Goal: Download file/media

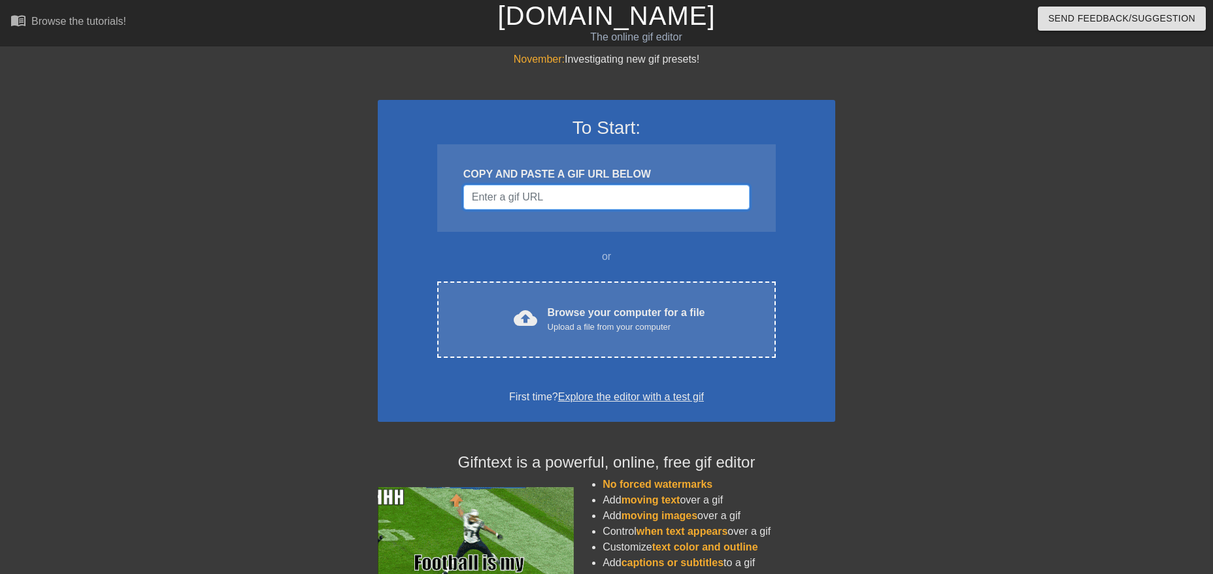
click at [559, 194] on input "Username" at bounding box center [606, 197] width 286 height 25
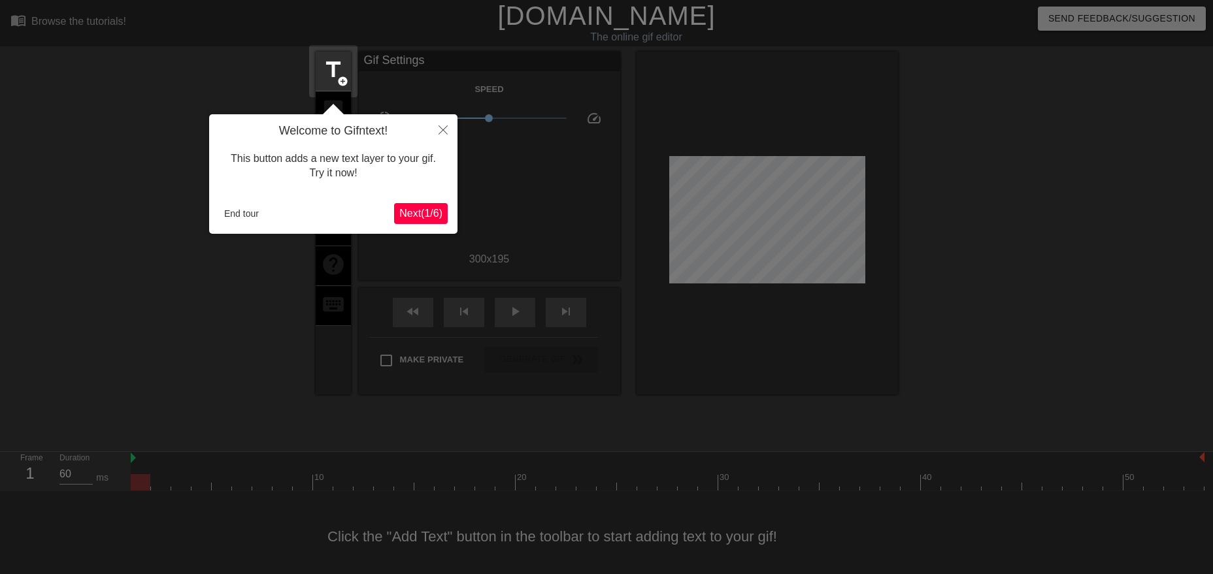
scroll to position [8, 0]
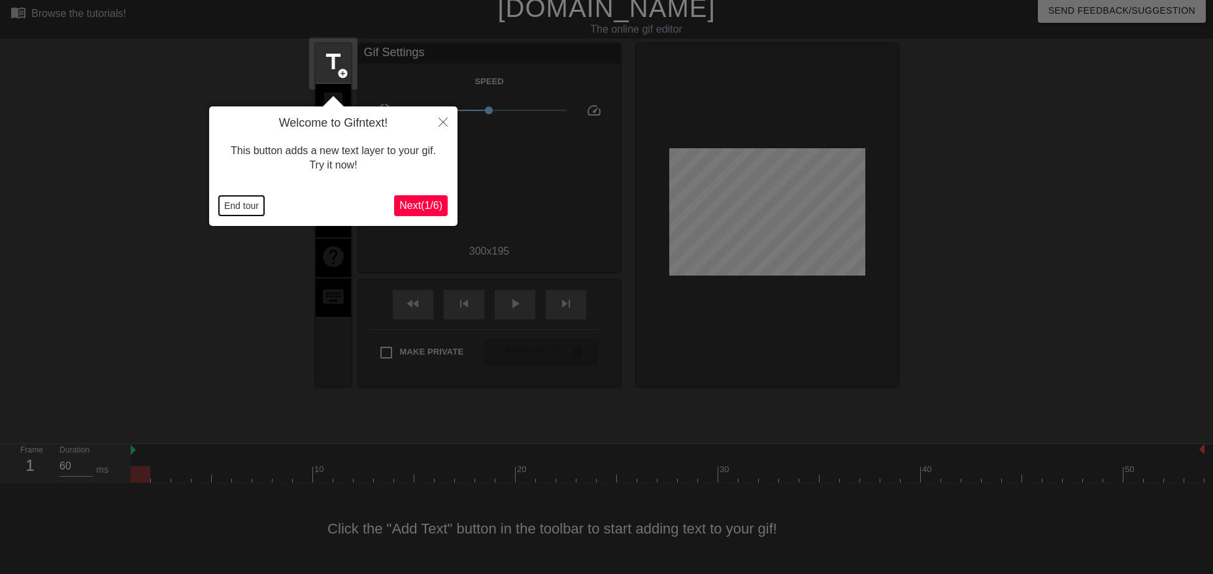
click at [246, 204] on button "End tour" at bounding box center [241, 206] width 45 height 20
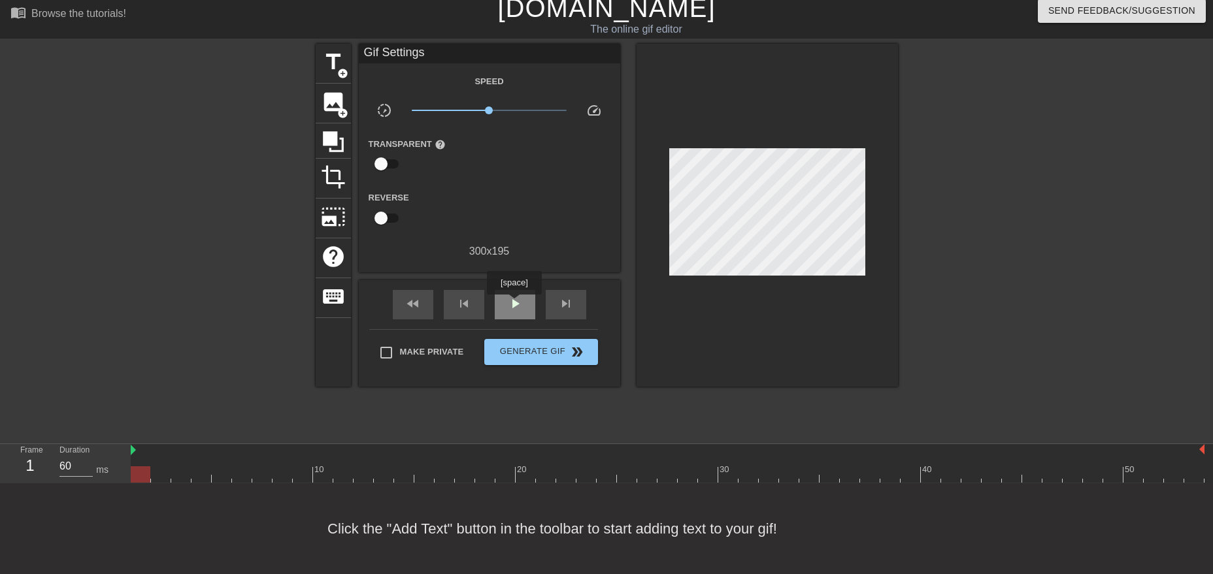
click at [514, 304] on span "play_arrow" at bounding box center [515, 304] width 16 height 16
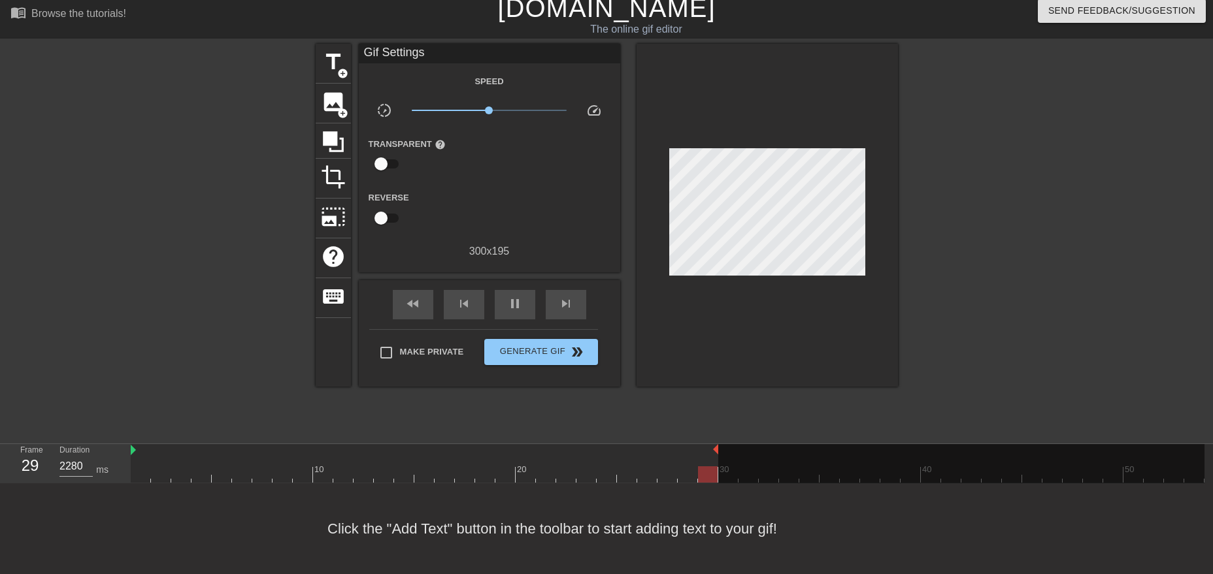
drag, startPoint x: 1201, startPoint y: 447, endPoint x: 712, endPoint y: 448, distance: 489.3
click at [712, 448] on div at bounding box center [424, 450] width 587 height 13
click at [416, 304] on span "fast_rewind" at bounding box center [413, 304] width 16 height 16
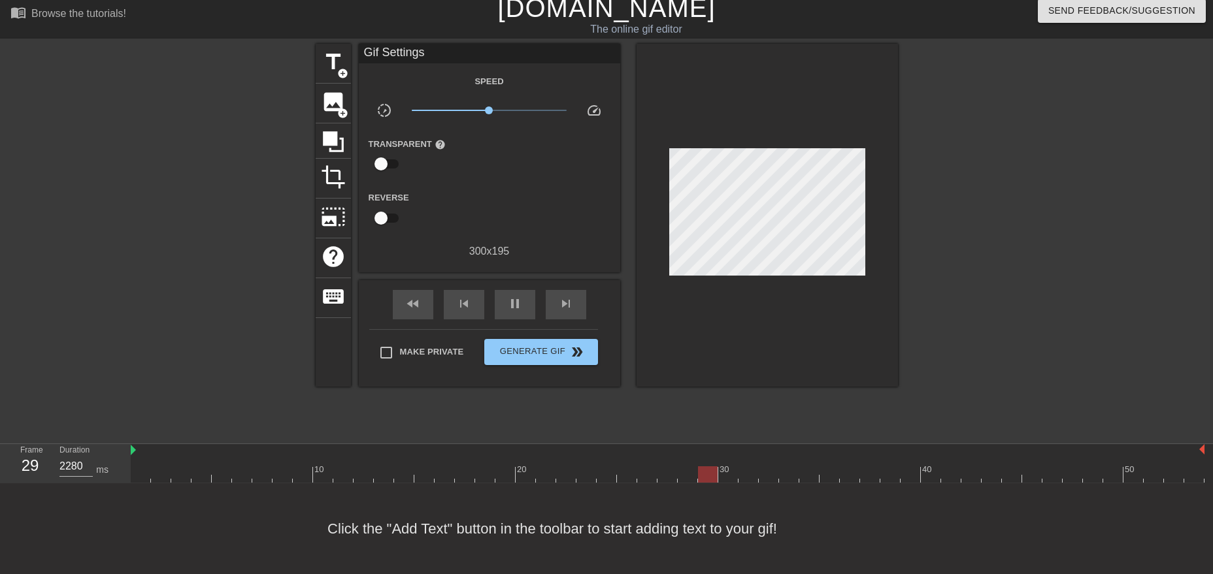
drag, startPoint x: 715, startPoint y: 448, endPoint x: 1212, endPoint y: 458, distance: 497.3
click at [1212, 458] on html "menu_book Browse the tutorials! [DOMAIN_NAME] The online gif editor Send Feedba…" at bounding box center [606, 283] width 1213 height 582
type input "60"
click at [517, 305] on span "pause" at bounding box center [515, 304] width 16 height 16
click at [334, 66] on span "title" at bounding box center [333, 62] width 25 height 25
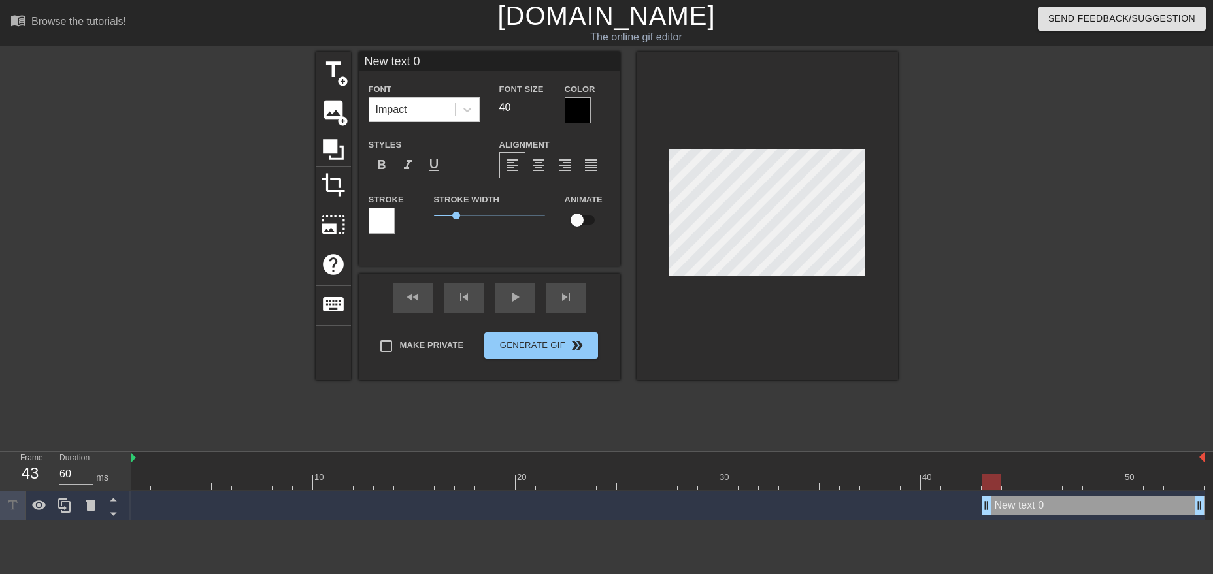
scroll to position [0, 2]
type input "New text"
type textarea "New text"
type input "New text"
type textarea "New text"
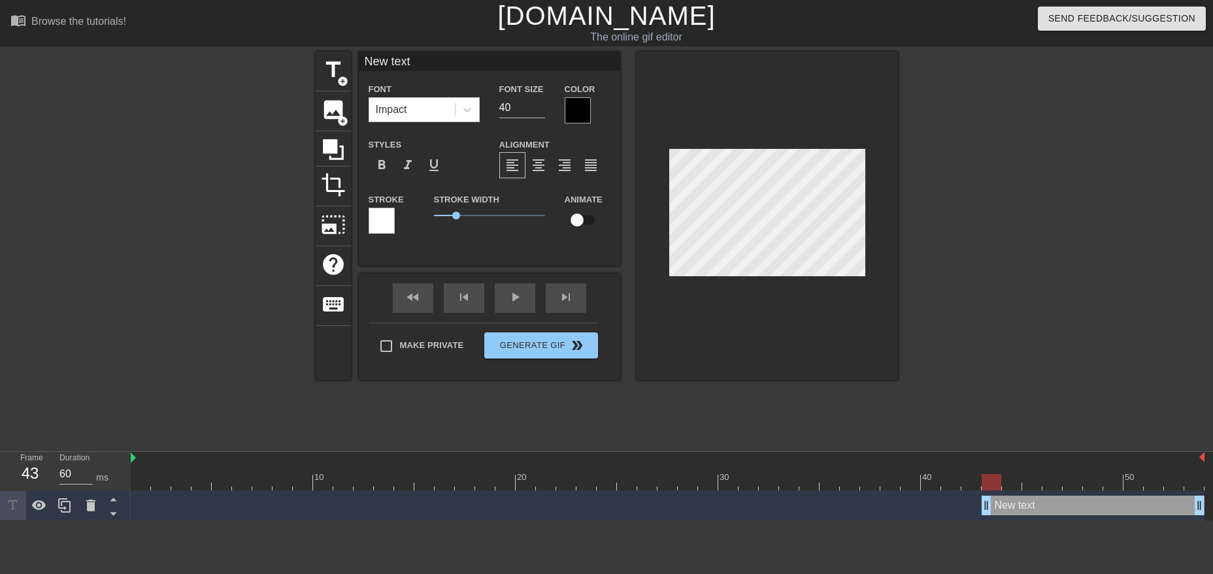
type input "New tex"
type textarea "New tex"
type input "New te"
type textarea "New te"
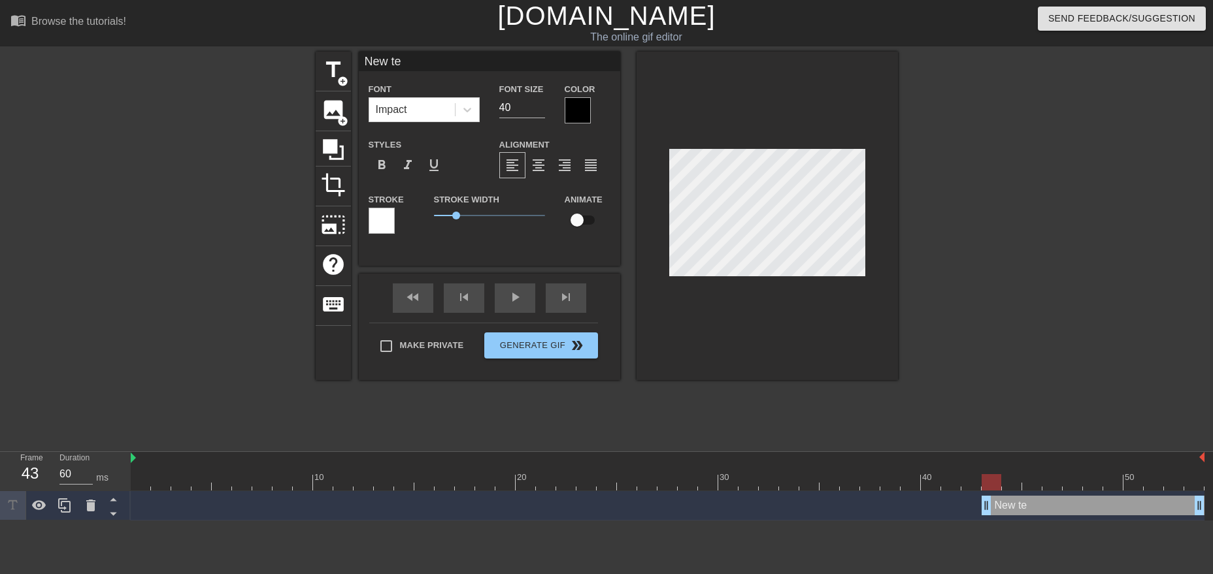
type input "New t"
type textarea "New t"
type input "New"
type textarea "New"
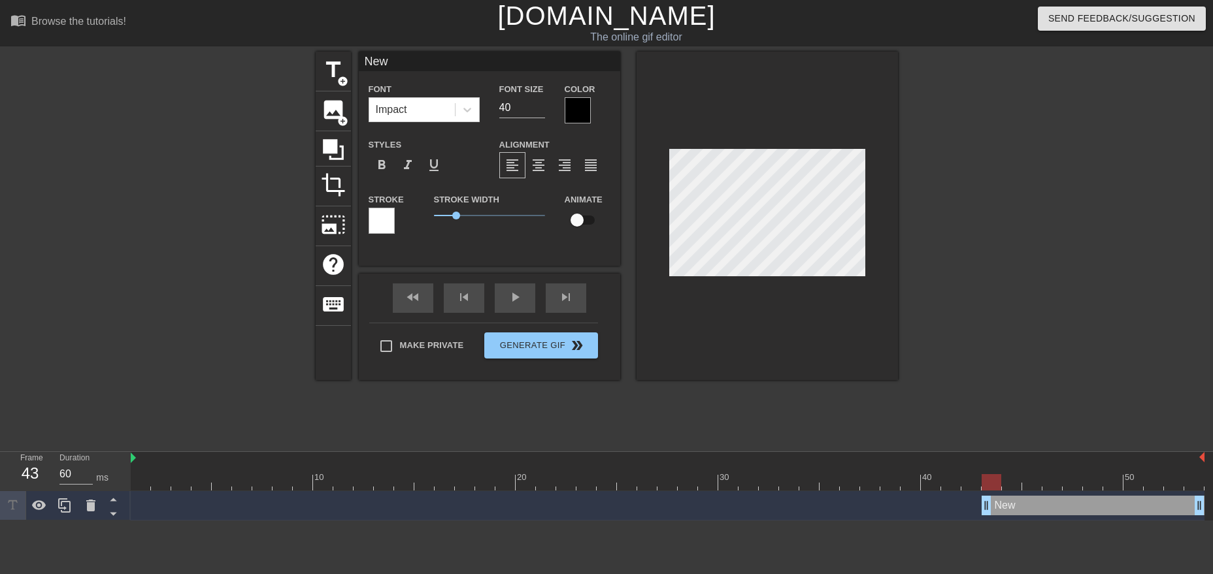
scroll to position [0, 1]
type input "New"
type textarea "New"
type input "Ne"
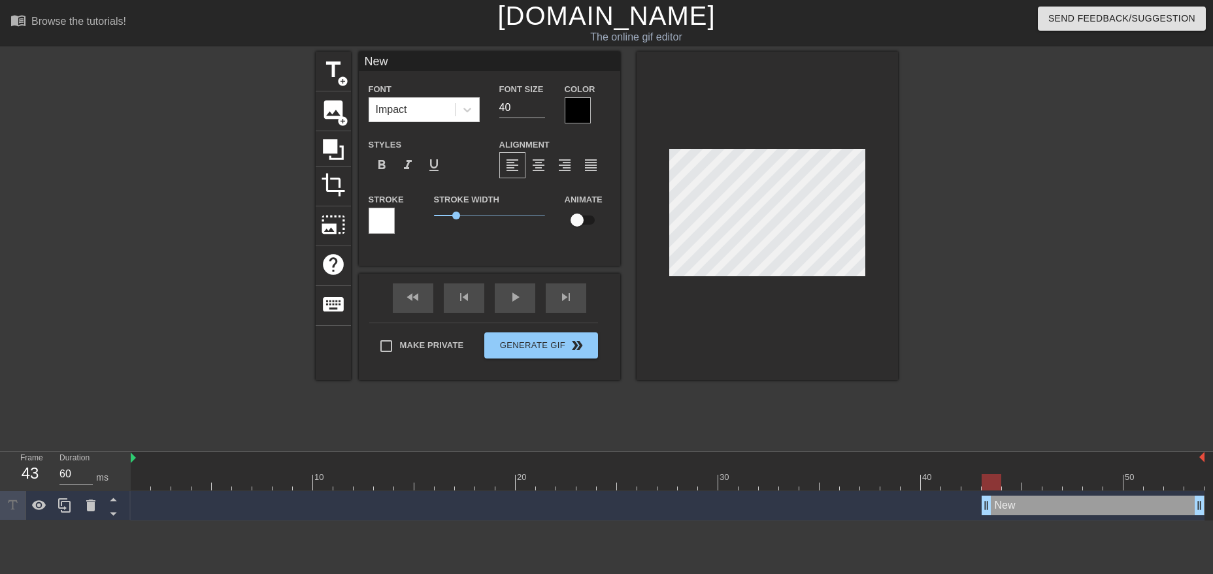
type textarea "Ne"
type input "Nex"
type textarea "Nex"
type input "Nexo"
type textarea "Nexo"
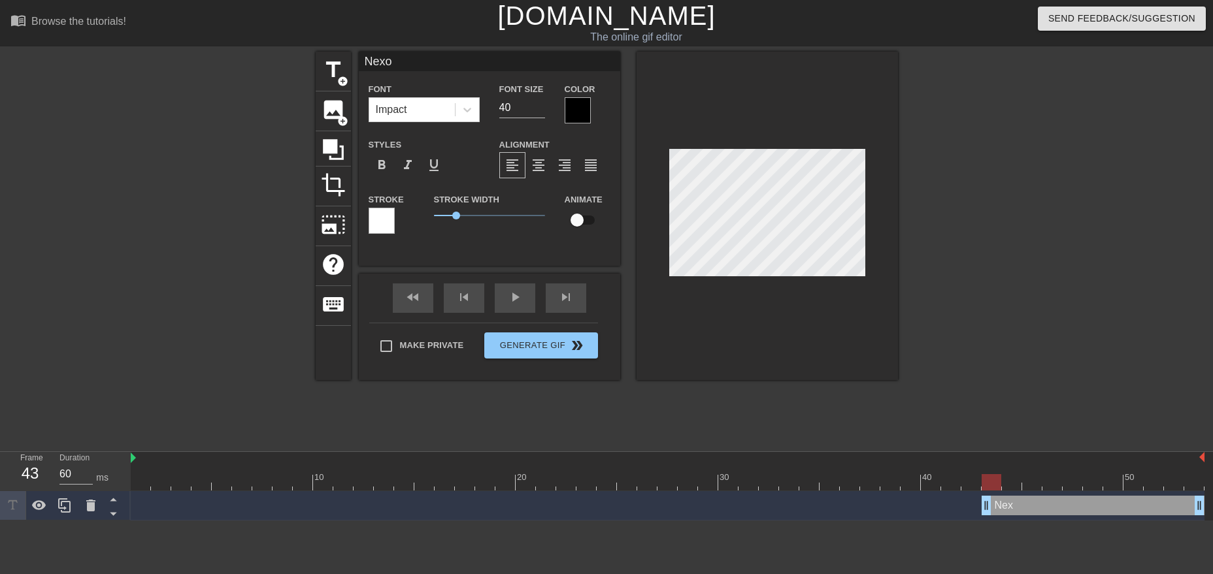
scroll to position [0, 1]
type input "Nexon"
type textarea "Nexon"
type input "Nexo"
type textarea "Nexo"
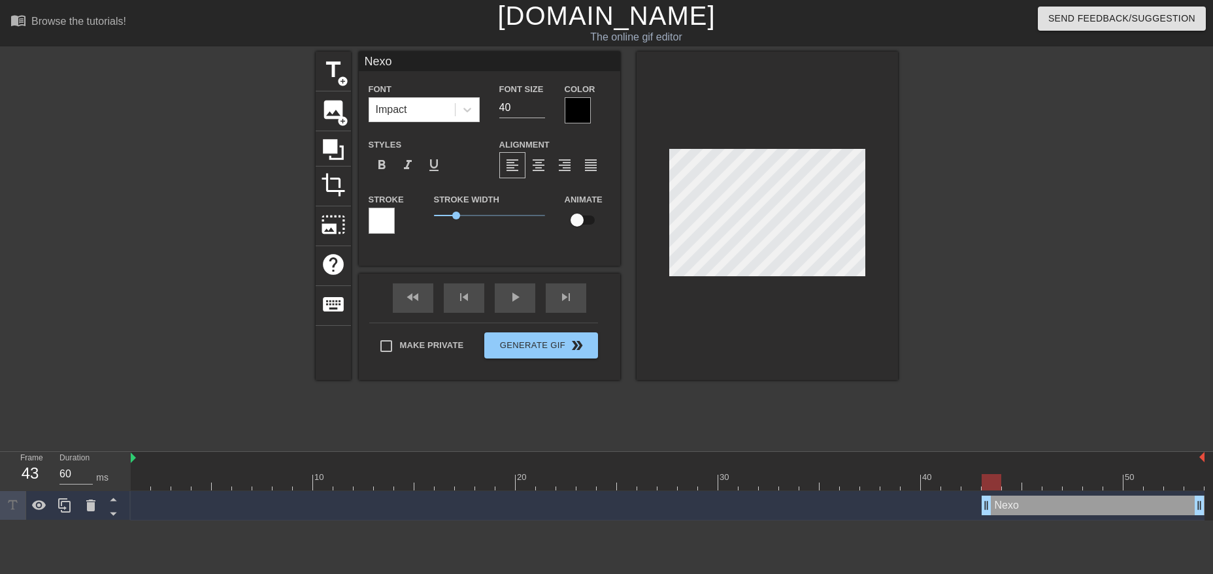
type input "NexoN"
type textarea "NexoN"
type input "Nexo"
type textarea "Nexo"
type input "Nexon"
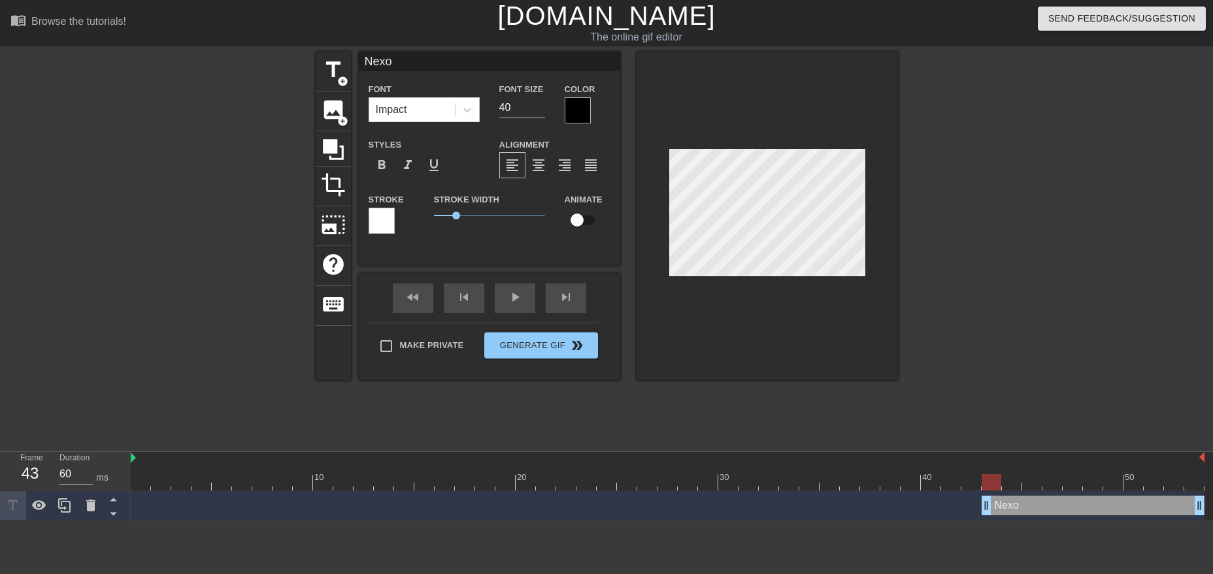
type textarea "Nexon"
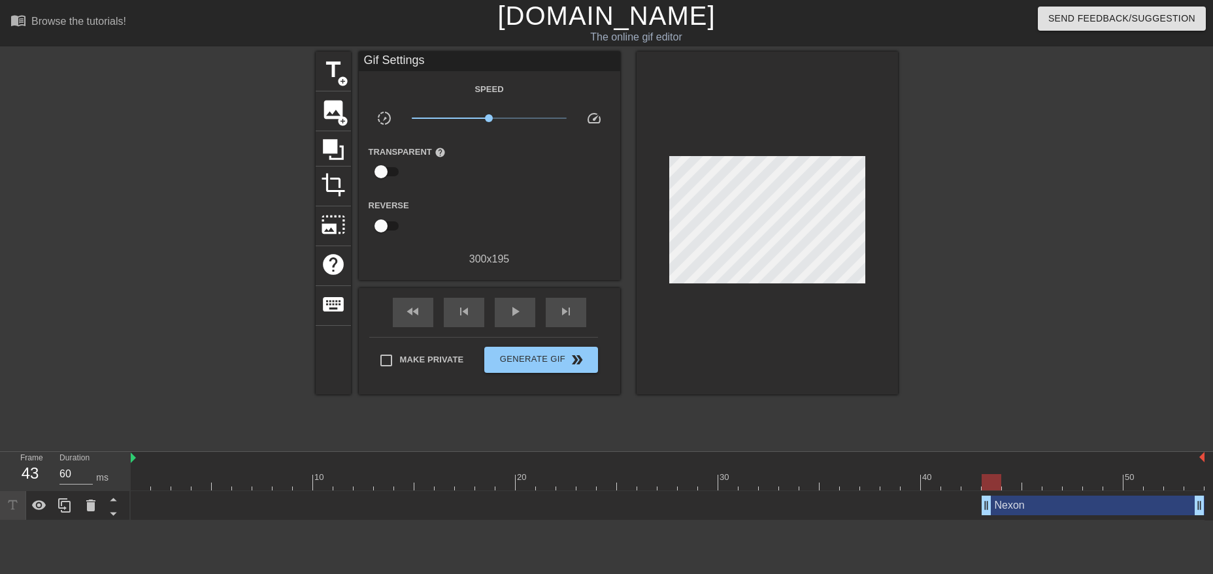
click at [994, 256] on div at bounding box center [1011, 248] width 196 height 392
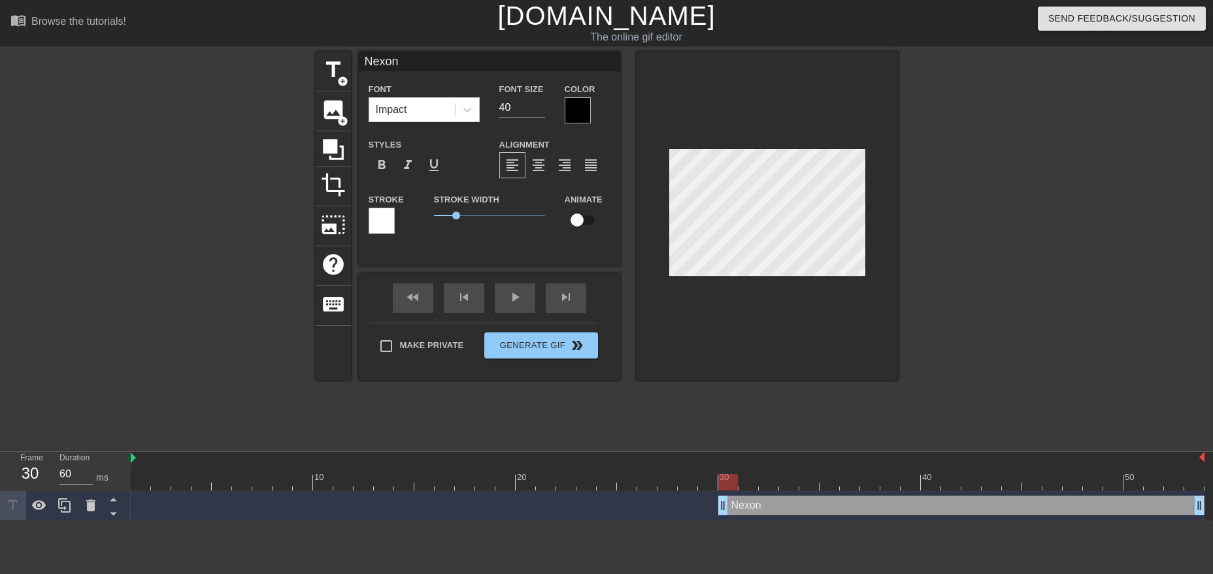
drag, startPoint x: 986, startPoint y: 504, endPoint x: 723, endPoint y: 510, distance: 263.4
click at [723, 510] on div "Nexon drag_handle drag_handle" at bounding box center [961, 506] width 486 height 20
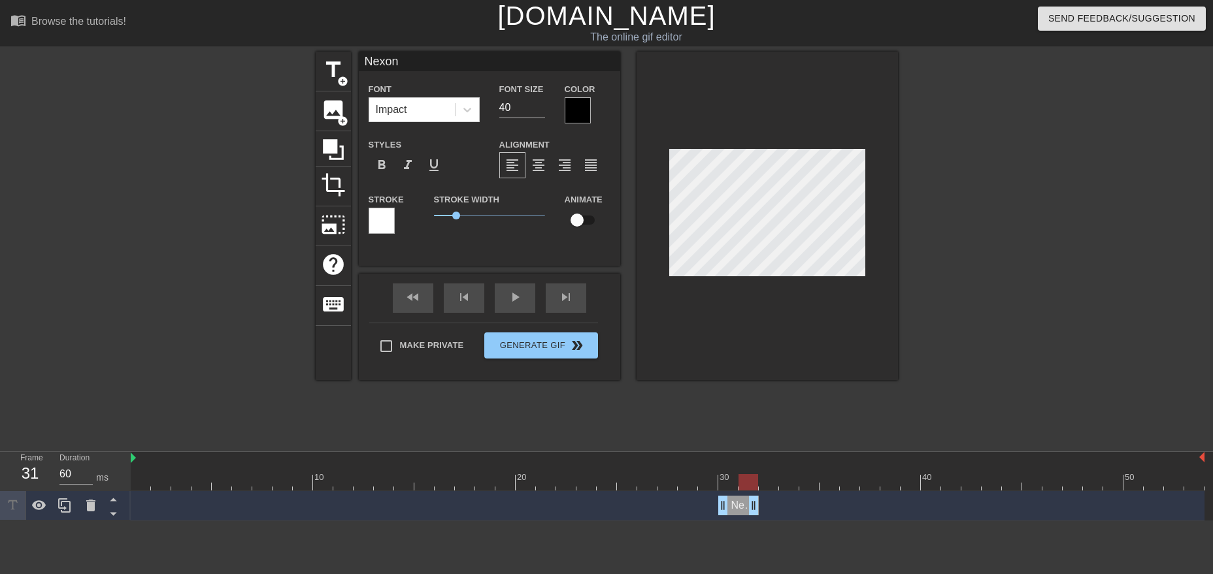
drag, startPoint x: 1199, startPoint y: 502, endPoint x: 751, endPoint y: 510, distance: 447.6
click at [751, 510] on div "Nexon drag_handle drag_handle" at bounding box center [738, 506] width 41 height 20
click at [61, 508] on icon at bounding box center [65, 506] width 16 height 16
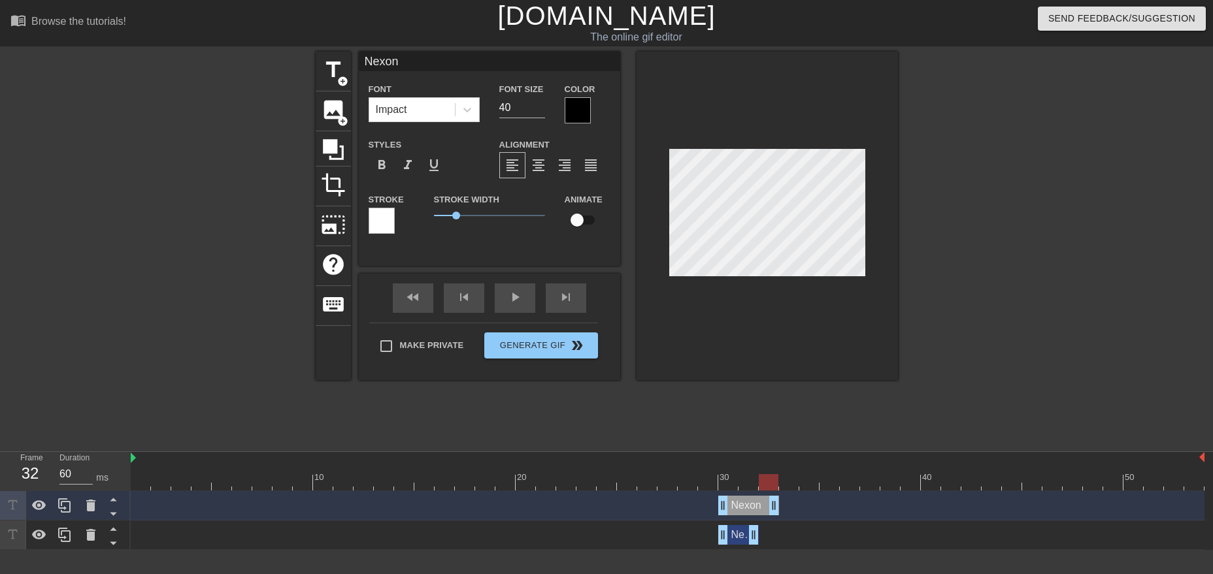
drag, startPoint x: 754, startPoint y: 507, endPoint x: 784, endPoint y: 506, distance: 30.1
click at [784, 506] on div "Nexon drag_handle drag_handle" at bounding box center [667, 506] width 1073 height 20
drag, startPoint x: 723, startPoint y: 508, endPoint x: 754, endPoint y: 508, distance: 30.7
click at [754, 508] on div "Nexon drag_handle drag_handle" at bounding box center [667, 506] width 1073 height 20
drag, startPoint x: 775, startPoint y: 508, endPoint x: 798, endPoint y: 508, distance: 22.9
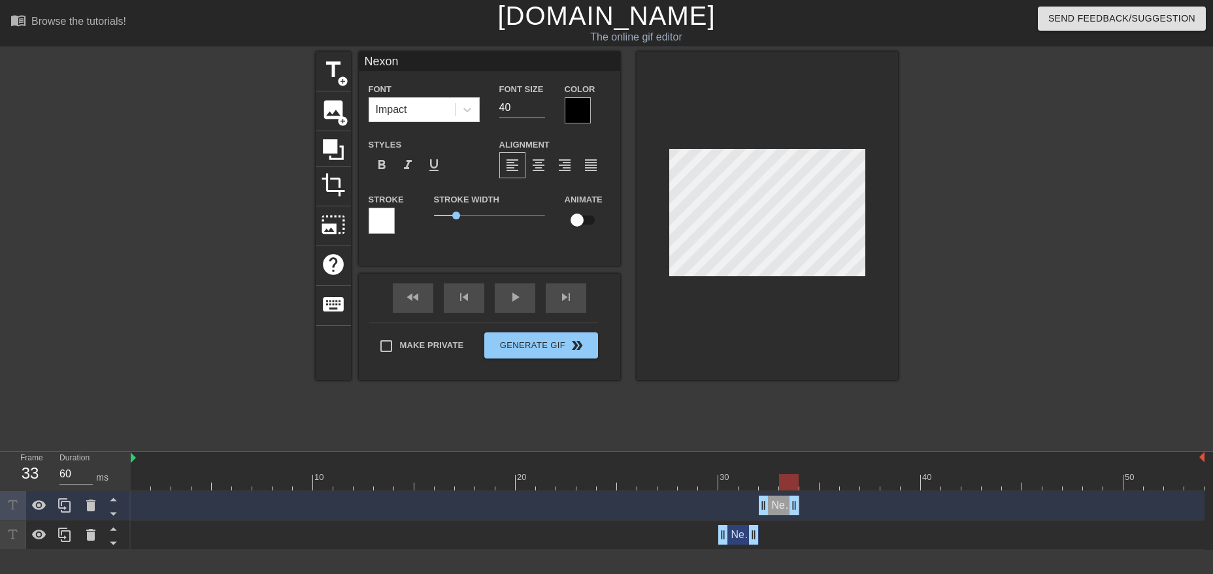
click at [798, 508] on div "Nexon drag_handle drag_handle" at bounding box center [778, 506] width 41 height 20
drag, startPoint x: 750, startPoint y: 536, endPoint x: 738, endPoint y: 538, distance: 12.6
click at [738, 538] on div "Nexon drag_handle drag_handle" at bounding box center [728, 535] width 20 height 20
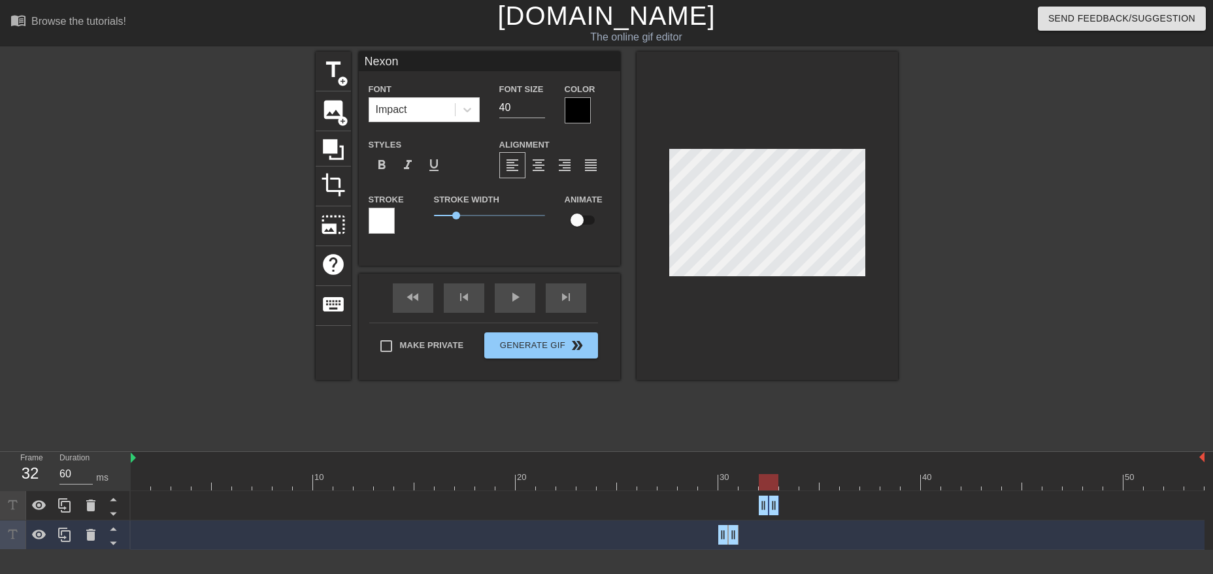
drag, startPoint x: 796, startPoint y: 508, endPoint x: 774, endPoint y: 509, distance: 22.2
click at [774, 509] on div "Nexon drag_handle drag_handle" at bounding box center [768, 506] width 20 height 20
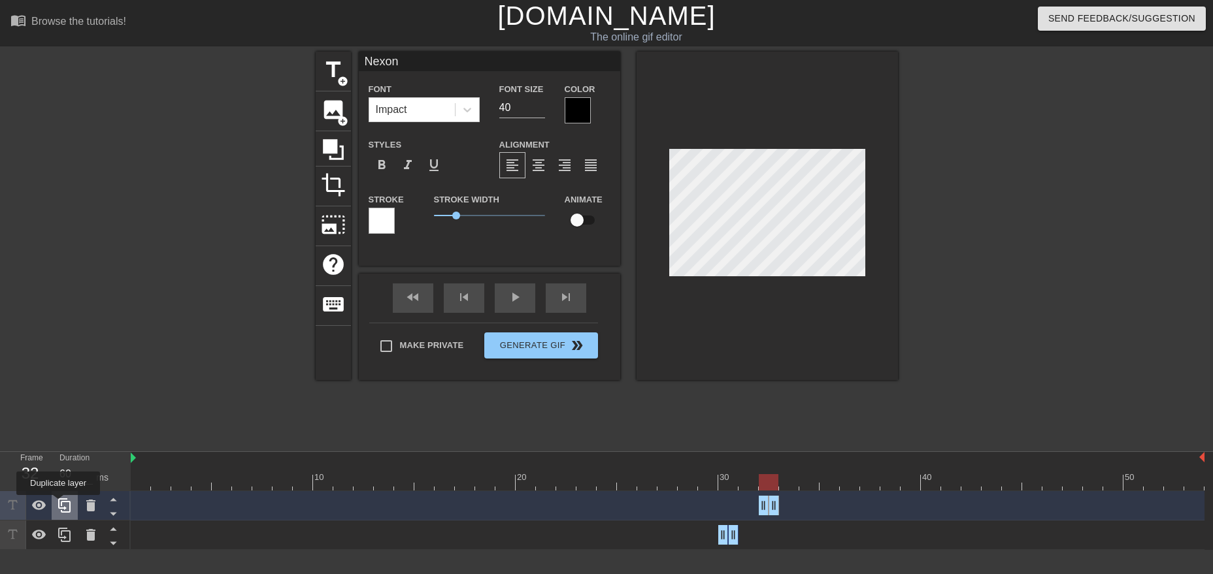
click at [58, 504] on icon at bounding box center [65, 506] width 16 height 16
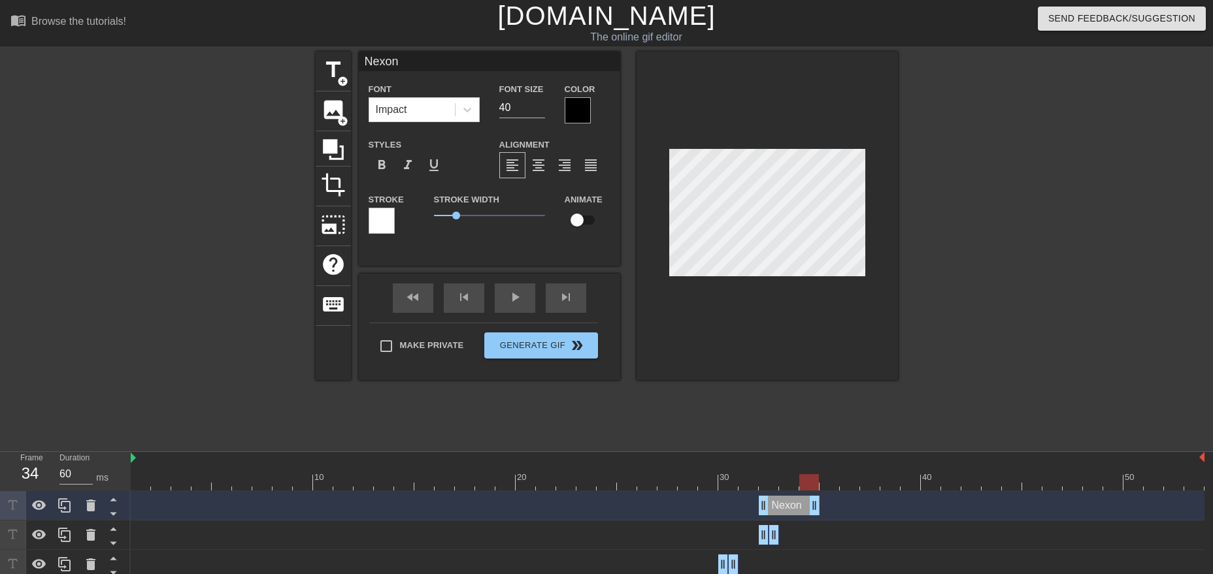
drag, startPoint x: 777, startPoint y: 502, endPoint x: 813, endPoint y: 502, distance: 36.6
click at [813, 502] on div "Nexon drag_handle drag_handle" at bounding box center [788, 506] width 61 height 20
drag, startPoint x: 764, startPoint y: 507, endPoint x: 802, endPoint y: 507, distance: 37.9
click at [802, 507] on div "Nexon drag_handle drag_handle" at bounding box center [809, 506] width 20 height 20
click at [70, 509] on icon at bounding box center [64, 505] width 12 height 14
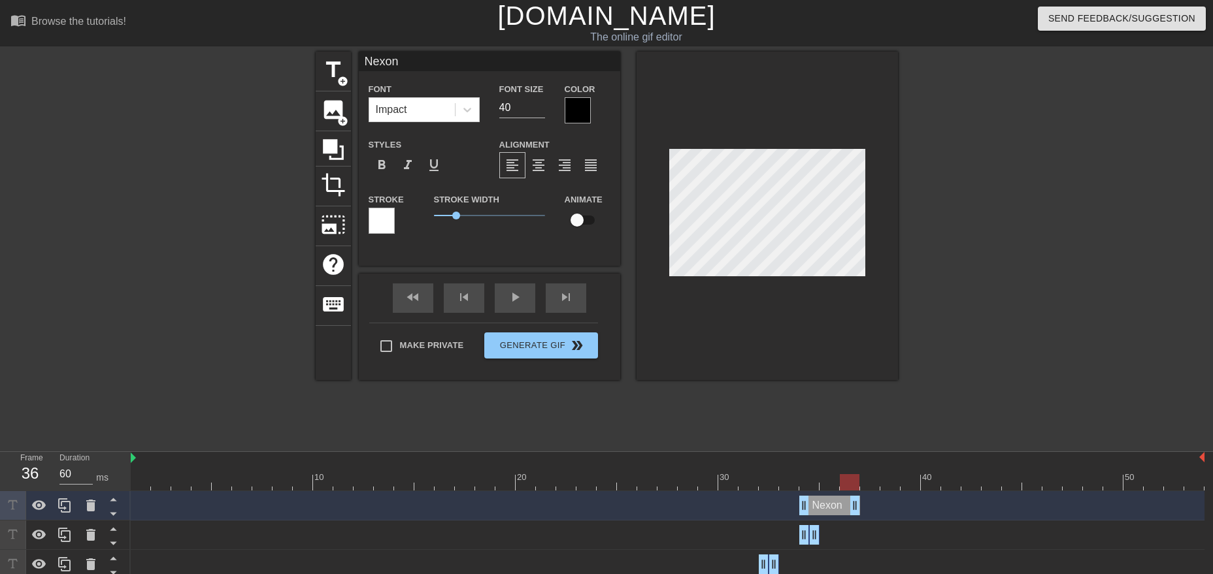
drag, startPoint x: 815, startPoint y: 509, endPoint x: 857, endPoint y: 509, distance: 42.5
click at [857, 509] on div "Nexon drag_handle drag_handle" at bounding box center [829, 506] width 61 height 20
drag, startPoint x: 806, startPoint y: 512, endPoint x: 840, endPoint y: 511, distance: 34.0
click at [840, 511] on div "Nexon drag_handle drag_handle" at bounding box center [850, 506] width 20 height 20
click at [68, 501] on icon at bounding box center [65, 506] width 16 height 16
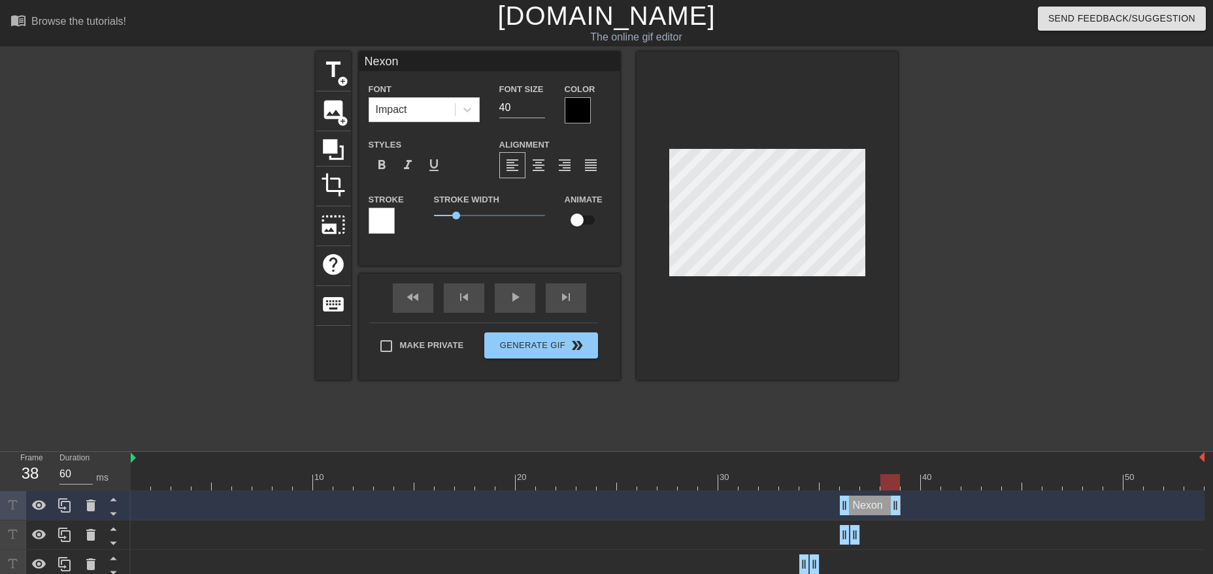
drag, startPoint x: 856, startPoint y: 503, endPoint x: 895, endPoint y: 503, distance: 38.5
click at [895, 503] on div "Nexon drag_handle drag_handle" at bounding box center [870, 506] width 61 height 20
drag, startPoint x: 844, startPoint y: 510, endPoint x: 877, endPoint y: 510, distance: 32.7
click at [877, 510] on div "Nexon drag_handle drag_handle" at bounding box center [667, 506] width 1073 height 20
click at [62, 508] on icon at bounding box center [65, 506] width 16 height 16
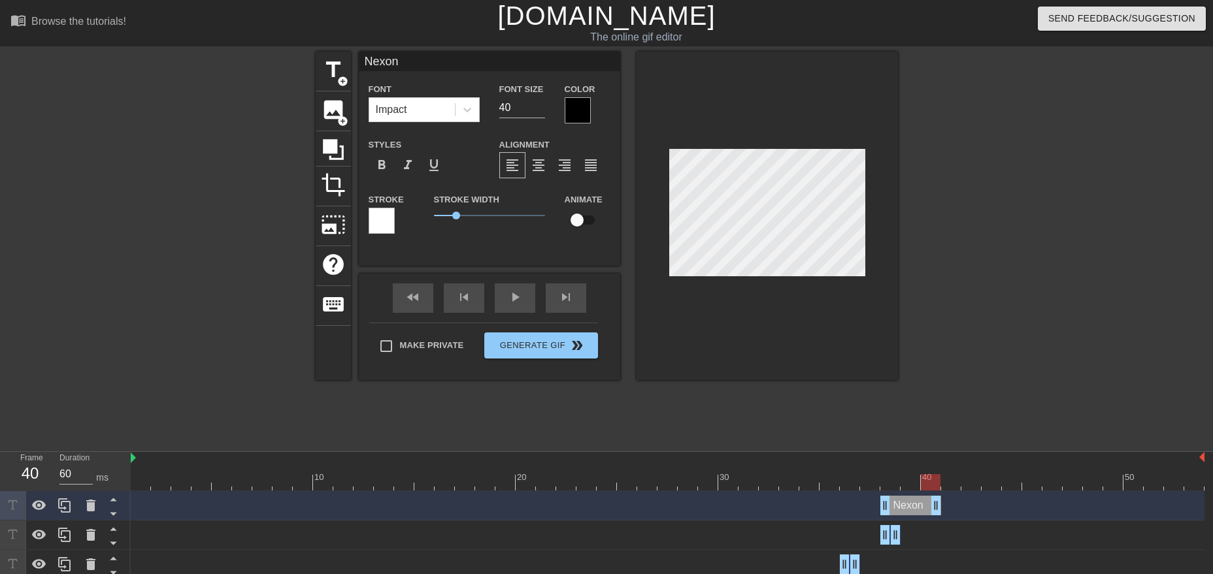
drag, startPoint x: 895, startPoint y: 502, endPoint x: 941, endPoint y: 500, distance: 45.8
click at [941, 500] on div "Nexon drag_handle drag_handle" at bounding box center [667, 506] width 1073 height 20
drag, startPoint x: 888, startPoint y: 506, endPoint x: 928, endPoint y: 502, distance: 40.0
click at [928, 502] on div "Nexon drag_handle drag_handle" at bounding box center [931, 506] width 20 height 20
click at [71, 502] on icon at bounding box center [65, 506] width 16 height 16
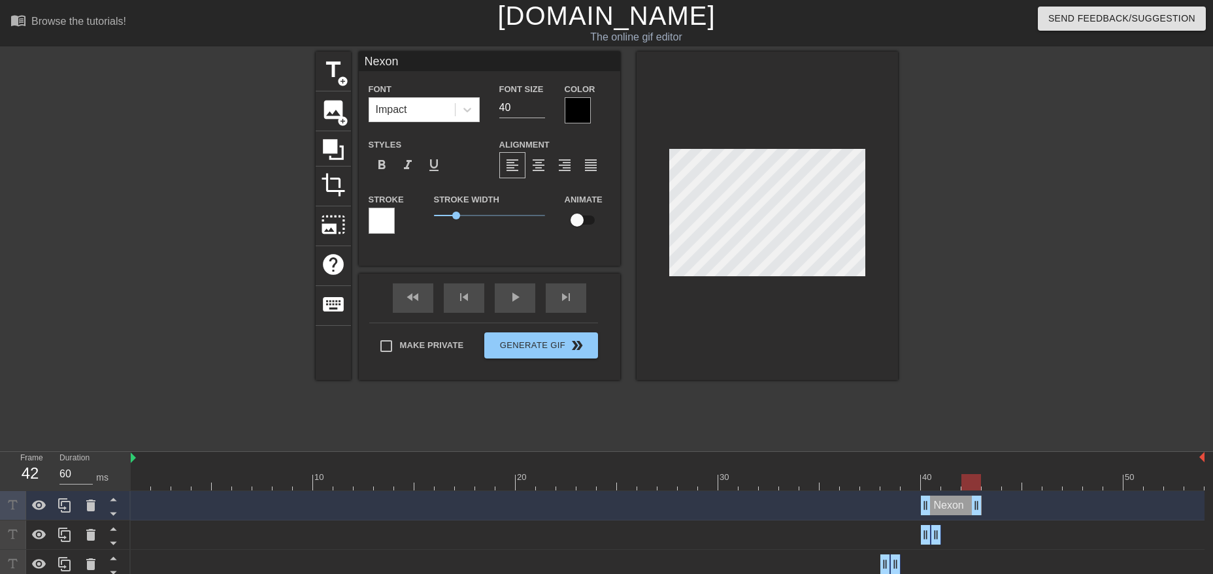
drag, startPoint x: 934, startPoint y: 501, endPoint x: 984, endPoint y: 500, distance: 50.3
click at [984, 500] on div "Nexon drag_handle drag_handle" at bounding box center [667, 506] width 1073 height 20
drag, startPoint x: 922, startPoint y: 508, endPoint x: 962, endPoint y: 506, distance: 39.9
click at [962, 506] on div "Nexon drag_handle drag_handle" at bounding box center [971, 506] width 20 height 20
click at [66, 504] on icon at bounding box center [65, 506] width 16 height 16
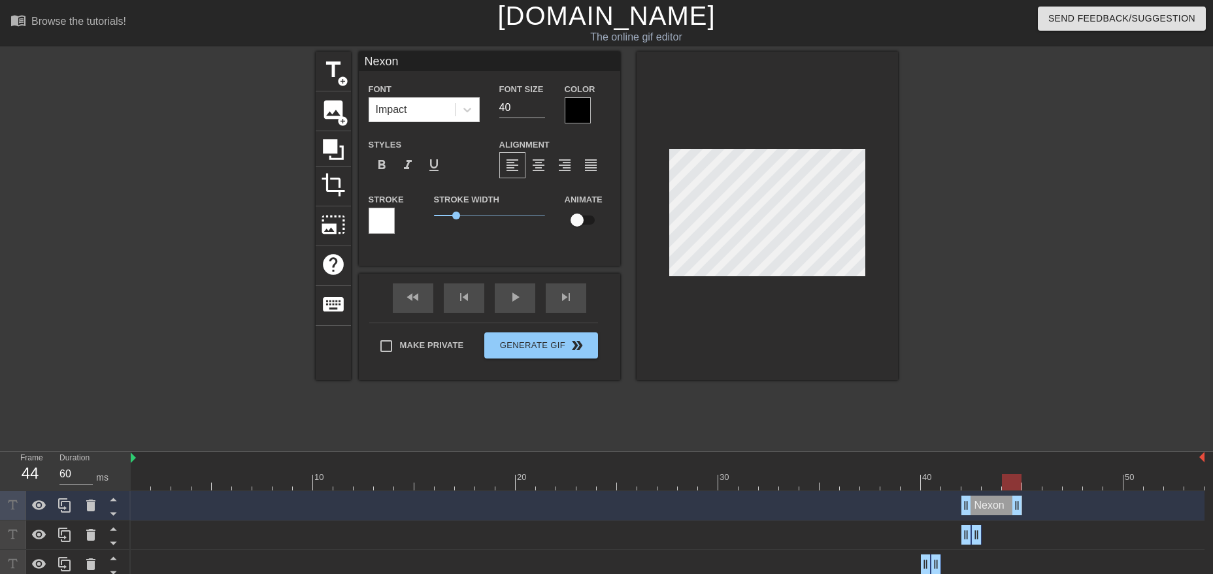
drag, startPoint x: 977, startPoint y: 503, endPoint x: 1012, endPoint y: 501, distance: 35.3
click at [1012, 501] on div "Nexon drag_handle drag_handle" at bounding box center [991, 506] width 61 height 20
drag, startPoint x: 964, startPoint y: 504, endPoint x: 1005, endPoint y: 504, distance: 41.2
click at [1005, 504] on div "Nexon drag_handle drag_handle" at bounding box center [1012, 506] width 20 height 20
click at [67, 508] on icon at bounding box center [65, 506] width 16 height 16
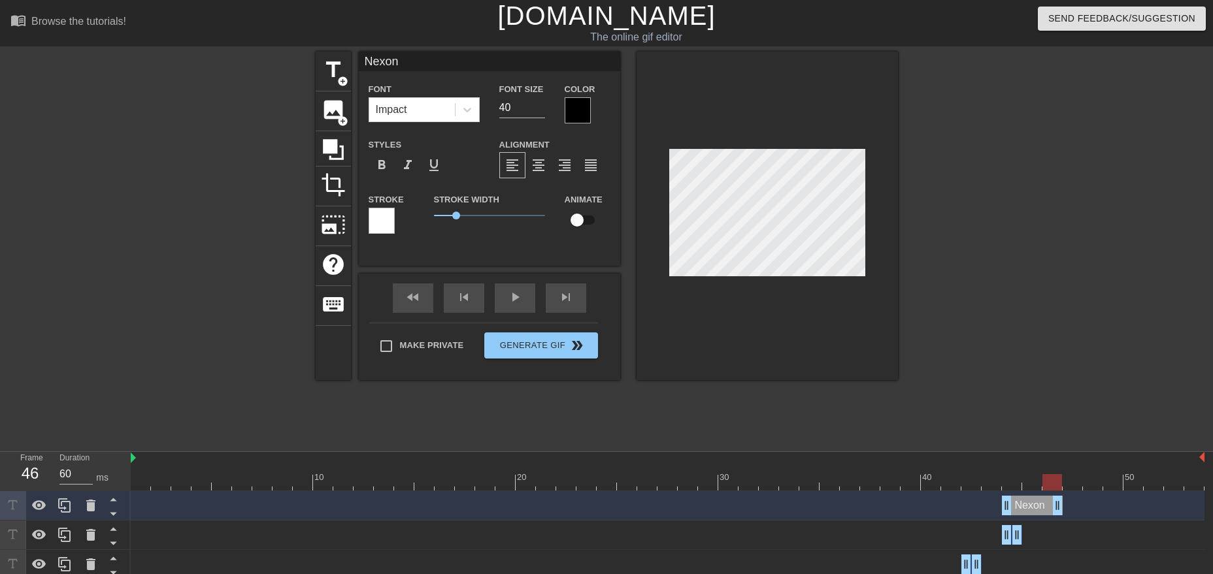
drag, startPoint x: 1020, startPoint y: 501, endPoint x: 1062, endPoint y: 501, distance: 41.8
click at [1062, 501] on div "Nexon drag_handle drag_handle" at bounding box center [1032, 506] width 61 height 20
drag, startPoint x: 1005, startPoint y: 510, endPoint x: 1045, endPoint y: 506, distance: 40.8
click at [1045, 506] on div "Nexon drag_handle drag_handle" at bounding box center [1052, 506] width 20 height 20
click at [66, 504] on icon at bounding box center [65, 506] width 16 height 16
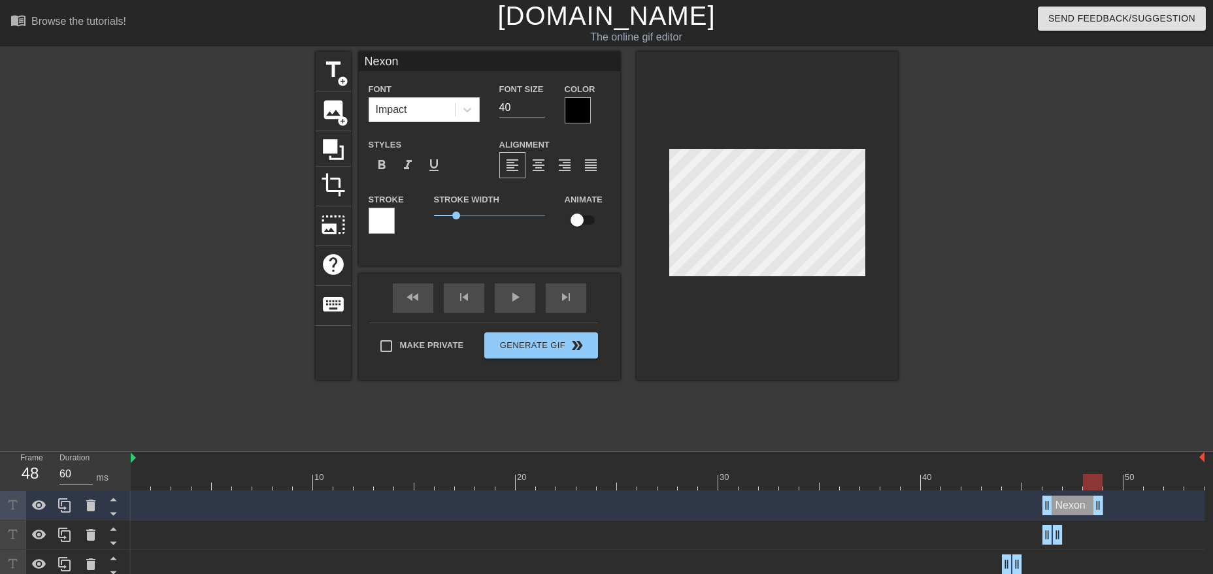
drag, startPoint x: 1059, startPoint y: 506, endPoint x: 1096, endPoint y: 504, distance: 36.6
click at [1096, 504] on div "Nexon drag_handle drag_handle" at bounding box center [1072, 506] width 61 height 20
drag, startPoint x: 1045, startPoint y: 510, endPoint x: 1080, endPoint y: 510, distance: 35.3
click at [1080, 510] on div "Nexon drag_handle drag_handle" at bounding box center [667, 506] width 1073 height 20
click at [63, 503] on icon at bounding box center [64, 505] width 12 height 14
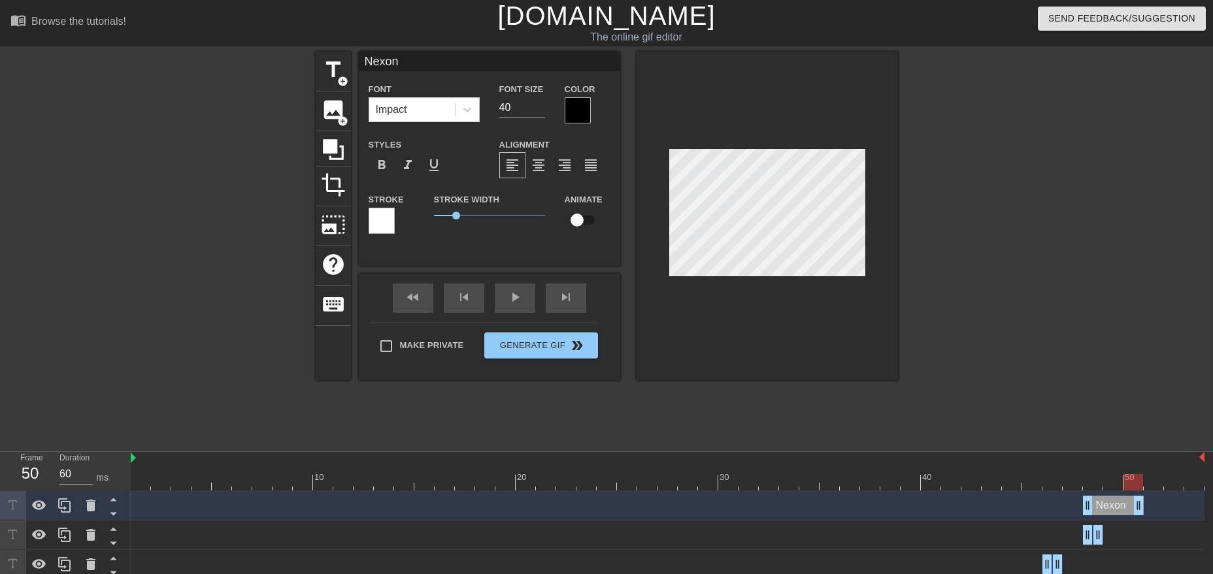
drag, startPoint x: 1098, startPoint y: 500, endPoint x: 1141, endPoint y: 502, distance: 43.8
click at [1141, 502] on div "Nexon drag_handle drag_handle" at bounding box center [1113, 506] width 61 height 20
drag, startPoint x: 1083, startPoint y: 510, endPoint x: 1126, endPoint y: 510, distance: 43.1
click at [1126, 510] on div "Nexon drag_handle drag_handle" at bounding box center [1133, 506] width 20 height 20
click at [62, 500] on icon at bounding box center [64, 505] width 12 height 14
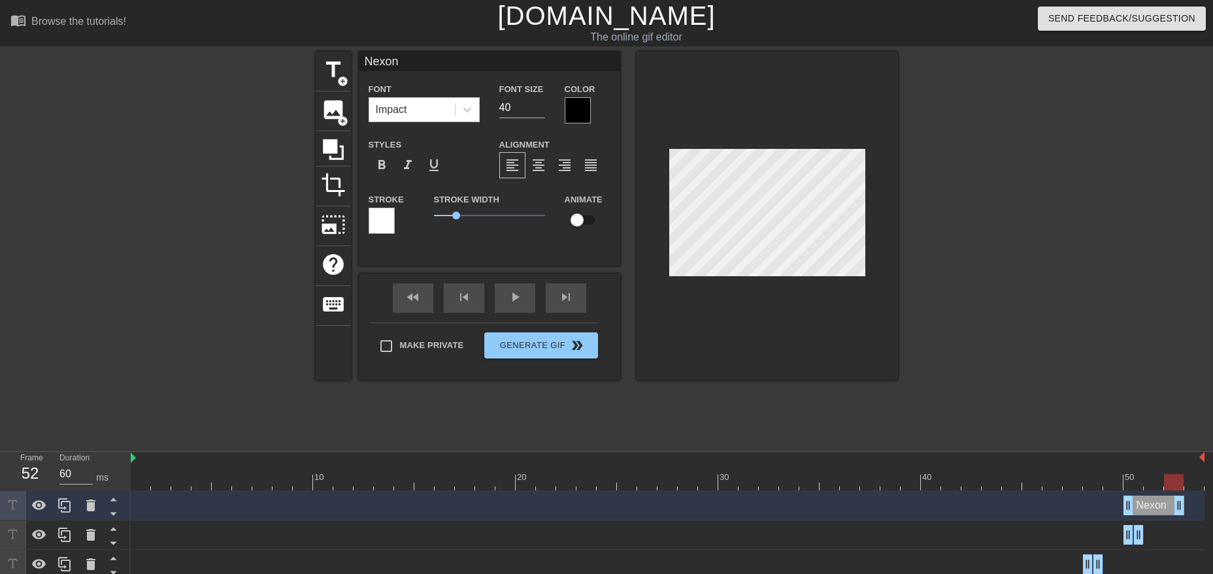
drag, startPoint x: 1137, startPoint y: 506, endPoint x: 1179, endPoint y: 502, distance: 41.3
click at [1179, 502] on div "Nexon drag_handle drag_handle" at bounding box center [1153, 506] width 61 height 20
drag, startPoint x: 1131, startPoint y: 507, endPoint x: 1177, endPoint y: 507, distance: 45.7
click at [1177, 507] on div "Nexon drag_handle drag_handle" at bounding box center [1174, 506] width 20 height 20
click at [404, 302] on div "fast_rewind" at bounding box center [413, 298] width 41 height 29
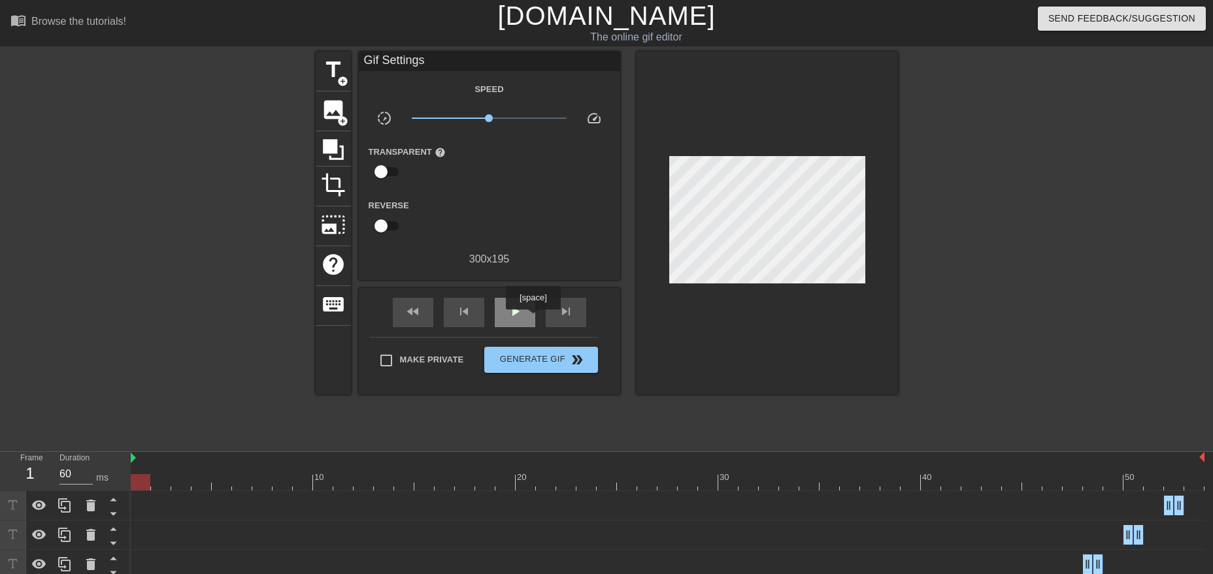
click at [519, 316] on span "play_arrow" at bounding box center [515, 312] width 16 height 16
click at [514, 312] on span "pause" at bounding box center [515, 312] width 16 height 16
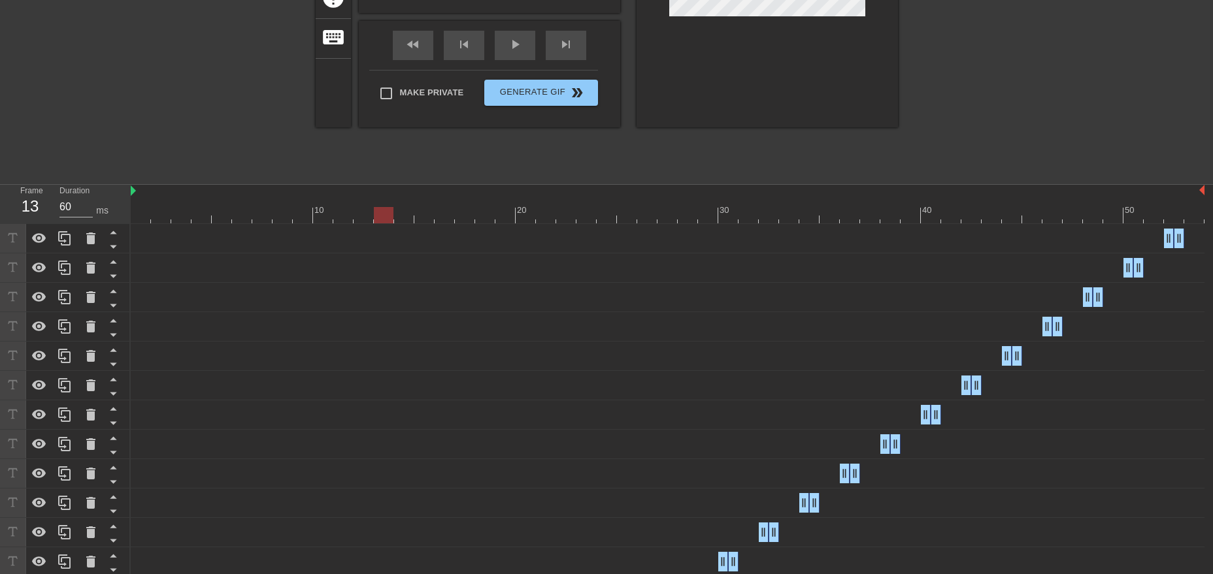
scroll to position [272, 0]
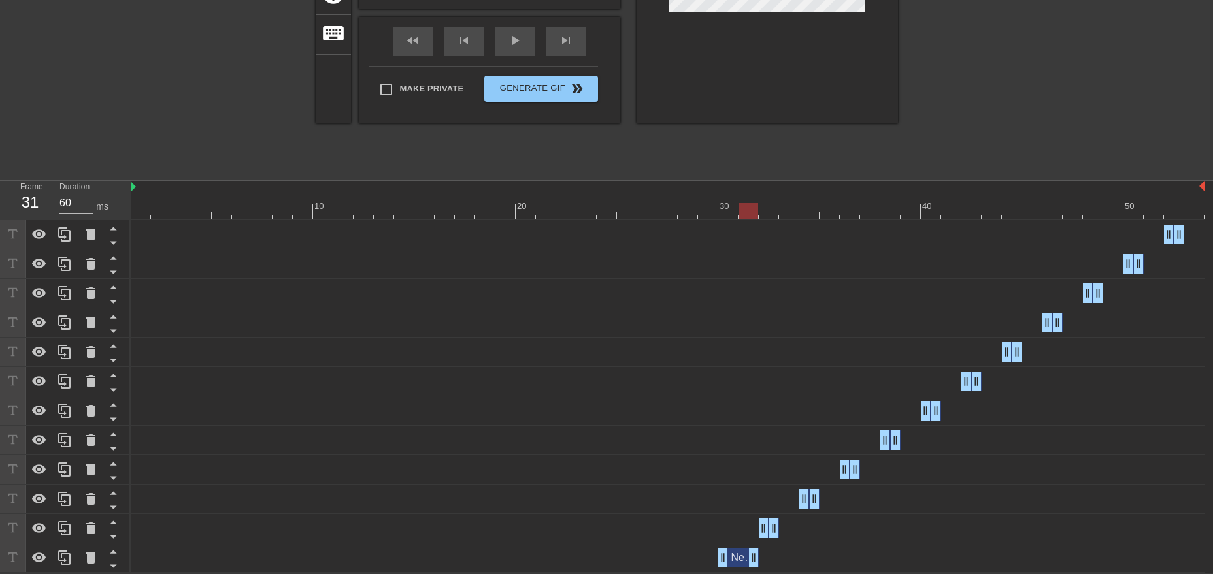
drag, startPoint x: 734, startPoint y: 549, endPoint x: 746, endPoint y: 549, distance: 11.8
click at [746, 549] on div "Nexon drag_handle drag_handle" at bounding box center [738, 558] width 41 height 20
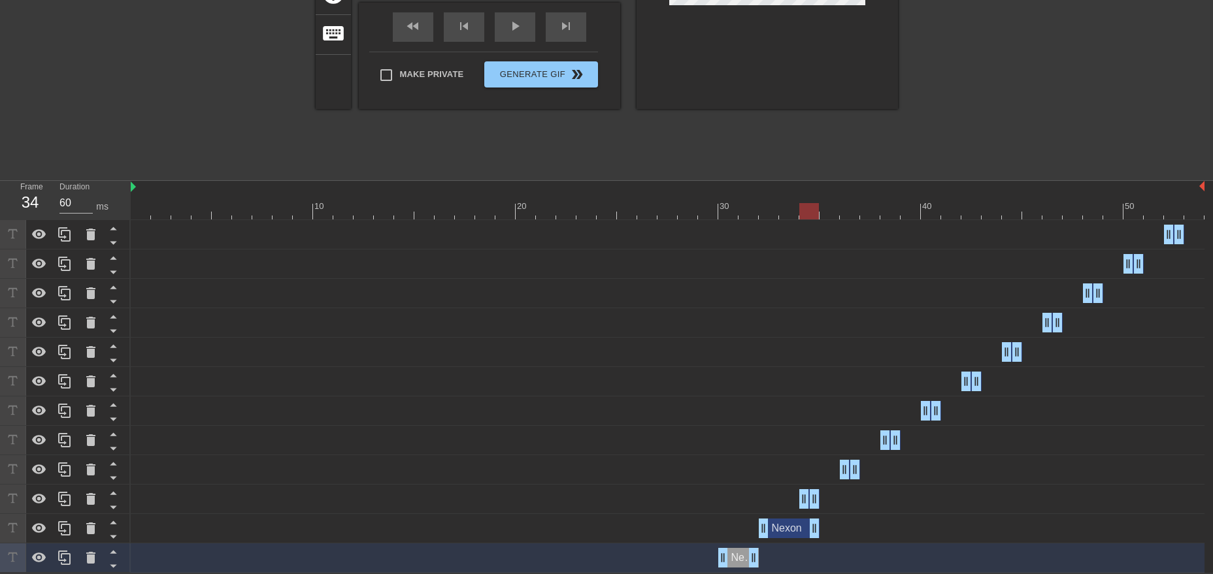
drag, startPoint x: 774, startPoint y: 528, endPoint x: 809, endPoint y: 527, distance: 35.3
click at [809, 527] on div "Nexon drag_handle drag_handle" at bounding box center [788, 529] width 61 height 20
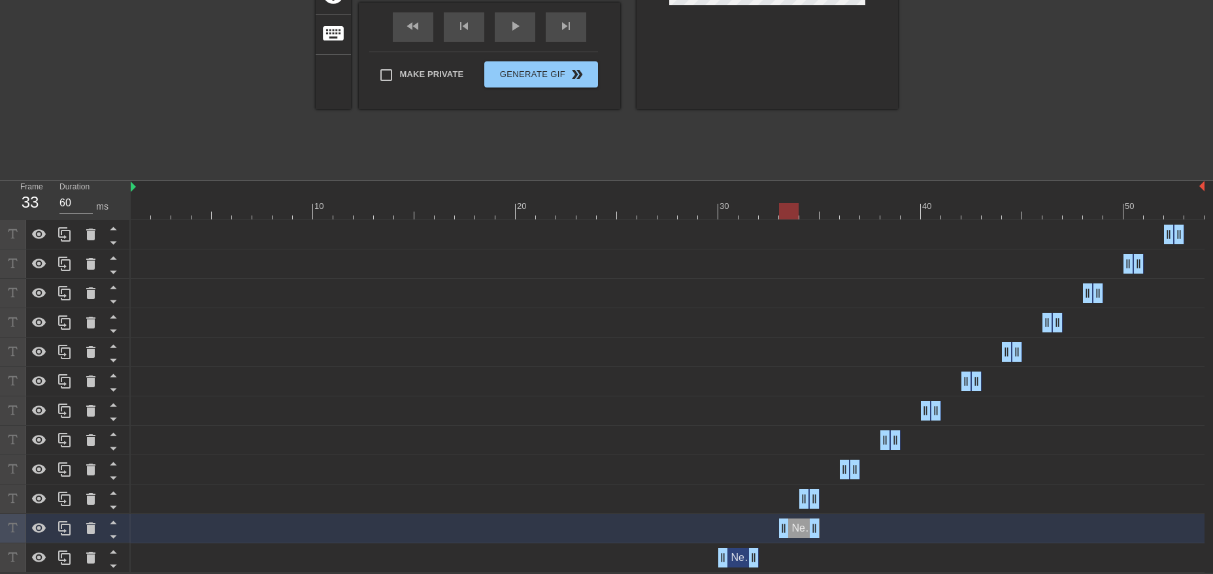
drag, startPoint x: 765, startPoint y: 525, endPoint x: 780, endPoint y: 525, distance: 15.0
click at [780, 525] on div "Nexon drag_handle drag_handle" at bounding box center [799, 529] width 41 height 20
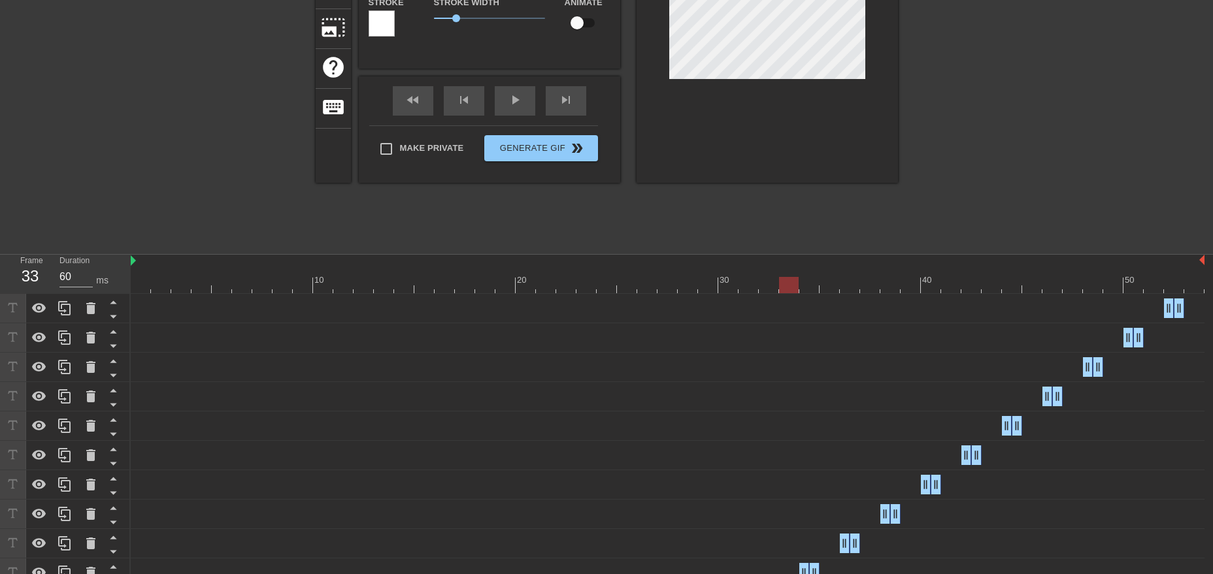
scroll to position [6, 0]
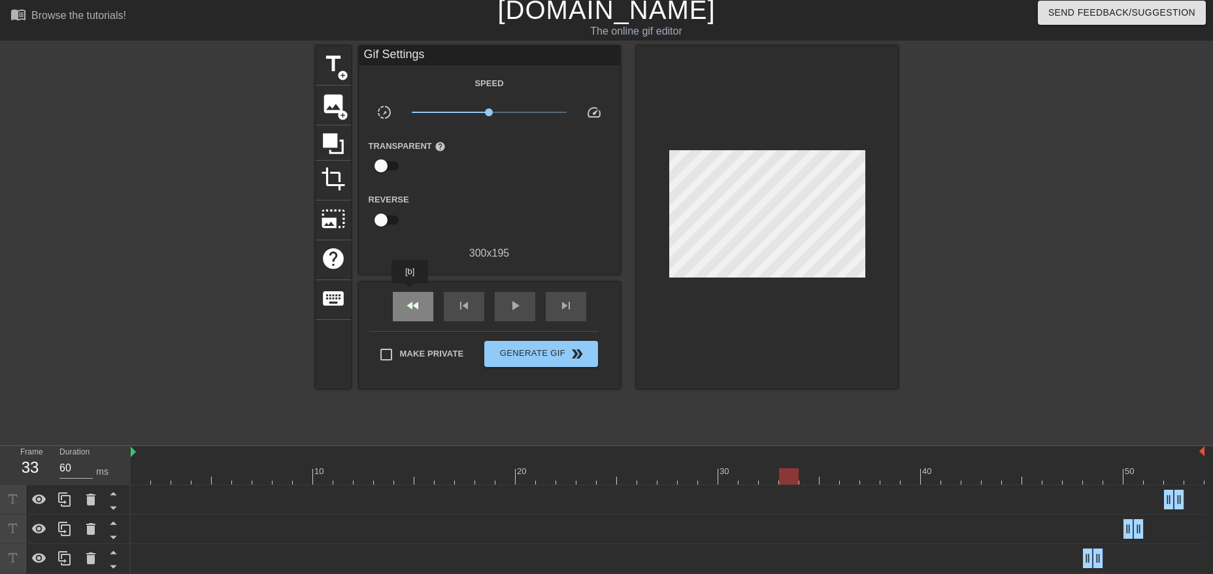
click at [410, 293] on div "fast_rewind" at bounding box center [413, 306] width 41 height 29
click at [506, 295] on div "play_arrow" at bounding box center [515, 306] width 41 height 29
click at [514, 301] on span "pause" at bounding box center [515, 306] width 16 height 16
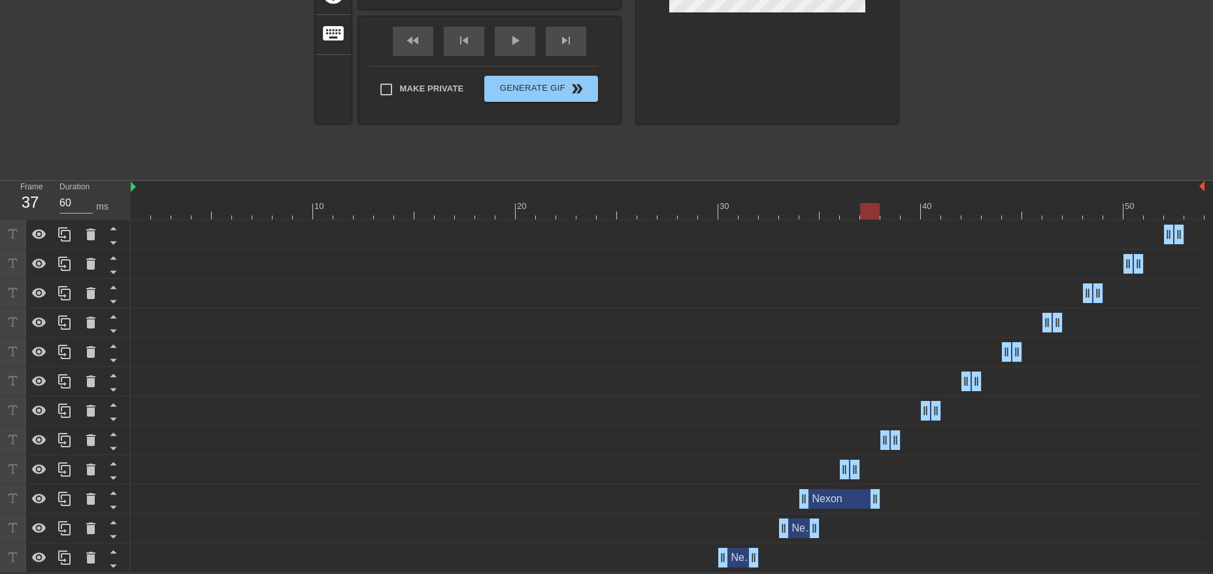
drag, startPoint x: 813, startPoint y: 497, endPoint x: 873, endPoint y: 497, distance: 60.8
click at [873, 497] on div "Nexon drag_handle drag_handle" at bounding box center [839, 499] width 81 height 20
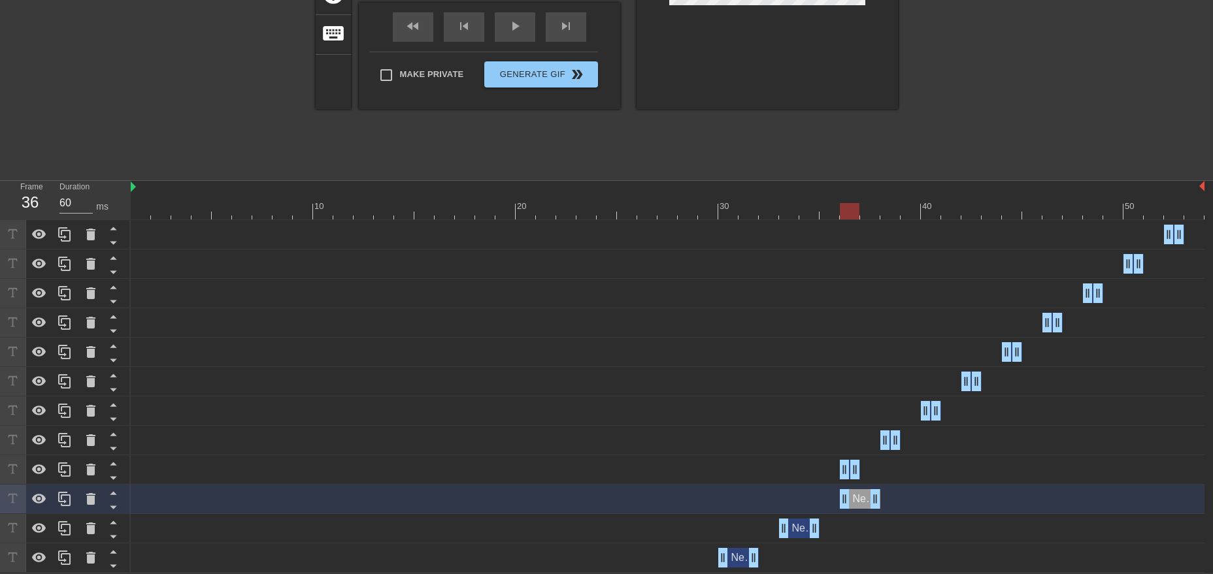
drag, startPoint x: 806, startPoint y: 495, endPoint x: 837, endPoint y: 493, distance: 31.4
click at [837, 493] on div "Nexon drag_handle drag_handle" at bounding box center [667, 499] width 1073 height 20
drag, startPoint x: 857, startPoint y: 467, endPoint x: 921, endPoint y: 468, distance: 64.0
click at [921, 468] on div "Nexon drag_handle drag_handle" at bounding box center [667, 470] width 1073 height 20
drag, startPoint x: 914, startPoint y: 468, endPoint x: 929, endPoint y: 468, distance: 15.0
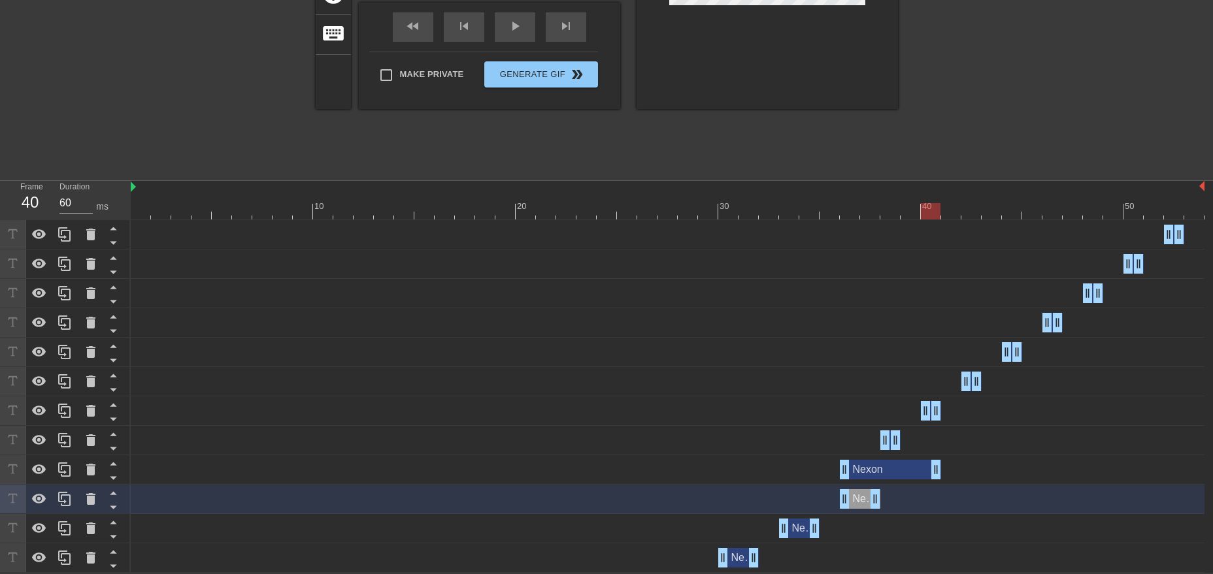
click at [929, 468] on div "Nexon drag_handle drag_handle" at bounding box center [890, 470] width 101 height 20
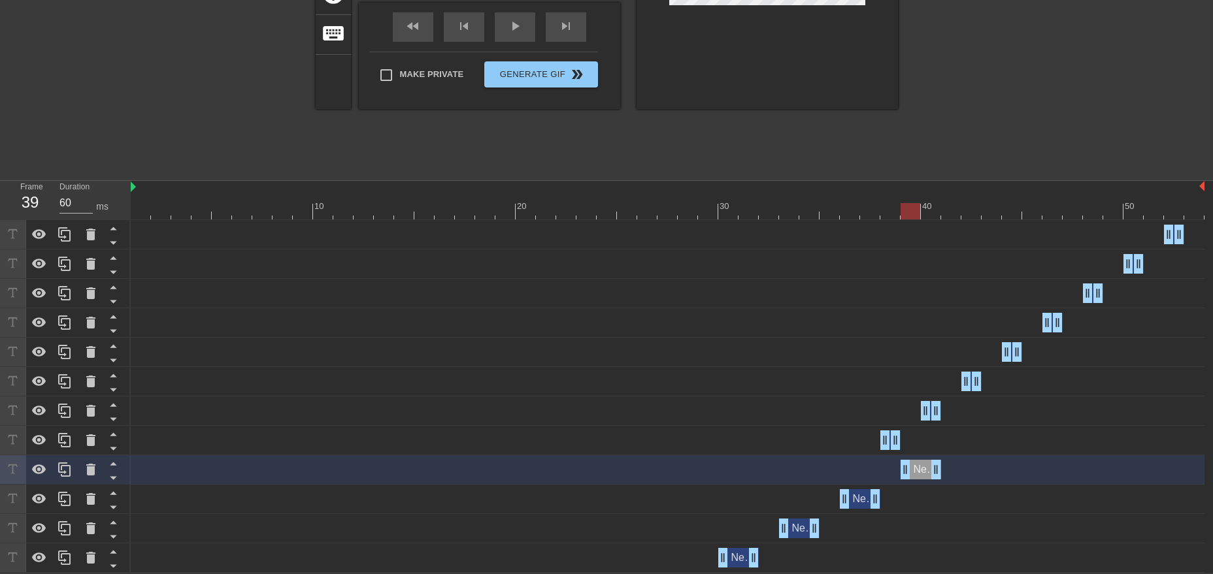
drag, startPoint x: 841, startPoint y: 471, endPoint x: 902, endPoint y: 466, distance: 60.3
click at [902, 466] on div "Nexon drag_handle drag_handle" at bounding box center [920, 470] width 41 height 20
drag, startPoint x: 896, startPoint y: 440, endPoint x: 995, endPoint y: 437, distance: 99.3
click at [995, 437] on div "Nexon drag_handle drag_handle" at bounding box center [941, 441] width 122 height 20
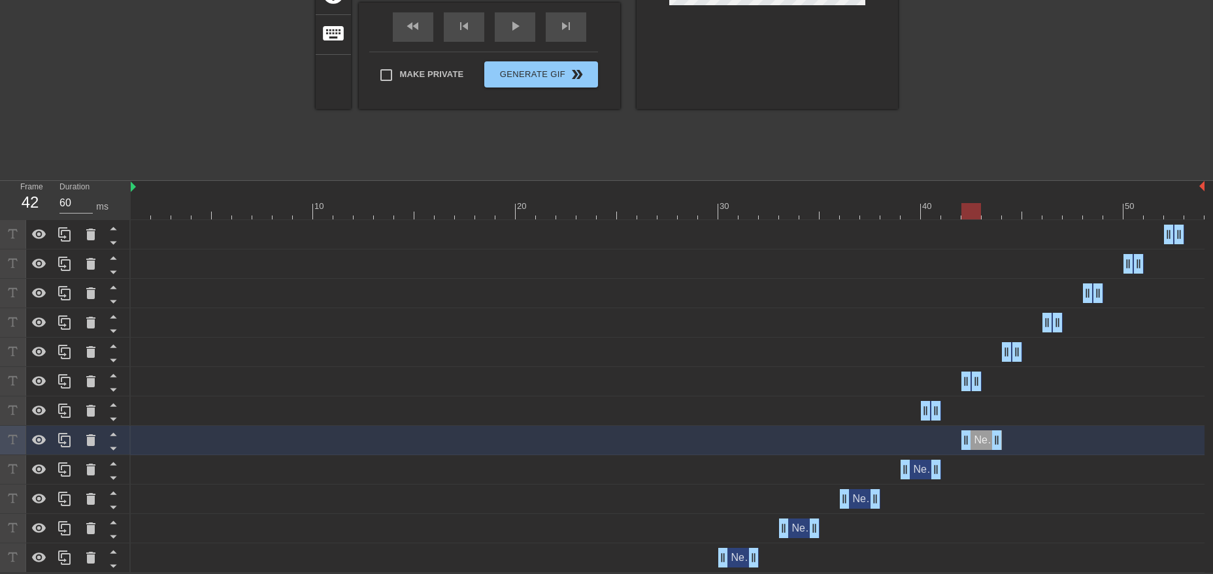
drag, startPoint x: 883, startPoint y: 441, endPoint x: 964, endPoint y: 438, distance: 80.4
click at [964, 438] on div "Nexon drag_handle drag_handle" at bounding box center [981, 441] width 41 height 20
drag, startPoint x: 936, startPoint y: 412, endPoint x: 1063, endPoint y: 412, distance: 126.7
click at [1063, 412] on div "Nexon drag_handle drag_handle" at bounding box center [667, 411] width 1073 height 20
drag, startPoint x: 924, startPoint y: 413, endPoint x: 1031, endPoint y: 413, distance: 107.1
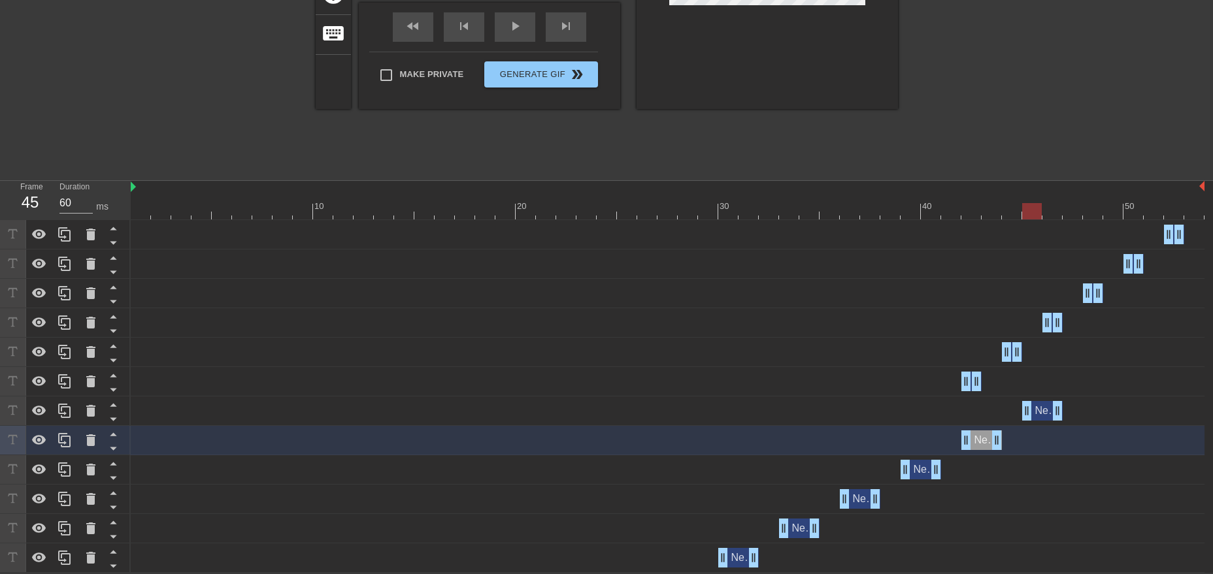
click at [1031, 413] on div "Nexon drag_handle drag_handle" at bounding box center [1042, 411] width 41 height 20
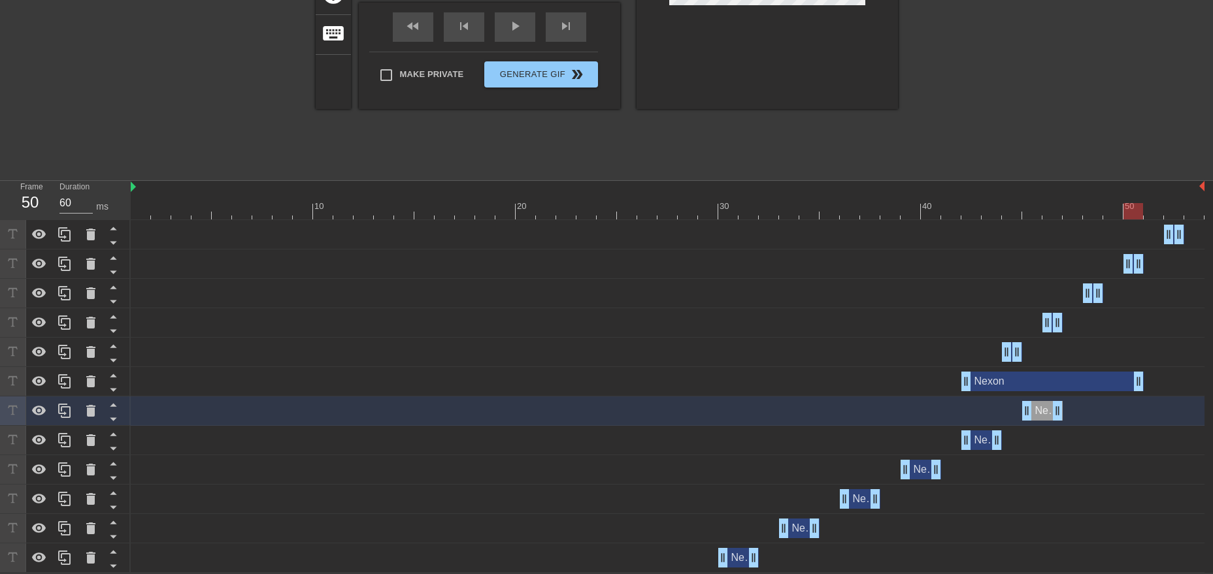
drag, startPoint x: 981, startPoint y: 385, endPoint x: 1136, endPoint y: 383, distance: 155.5
click at [1136, 383] on div "Nexon drag_handle drag_handle" at bounding box center [1052, 382] width 182 height 20
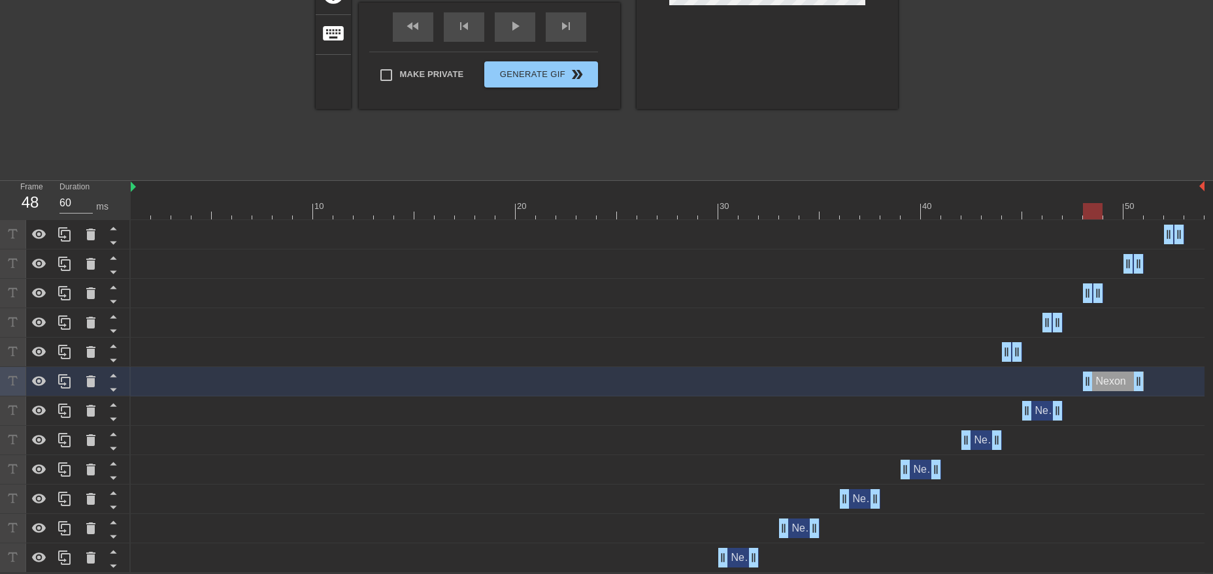
drag, startPoint x: 970, startPoint y: 381, endPoint x: 1091, endPoint y: 378, distance: 120.9
click at [1091, 378] on div "Nexon drag_handle drag_handle" at bounding box center [1113, 382] width 61 height 20
drag, startPoint x: 1138, startPoint y: 381, endPoint x: 1112, endPoint y: 381, distance: 26.1
click at [1112, 381] on div "Nexon drag_handle drag_handle" at bounding box center [1103, 382] width 41 height 20
drag, startPoint x: 1019, startPoint y: 349, endPoint x: 1177, endPoint y: 349, distance: 158.8
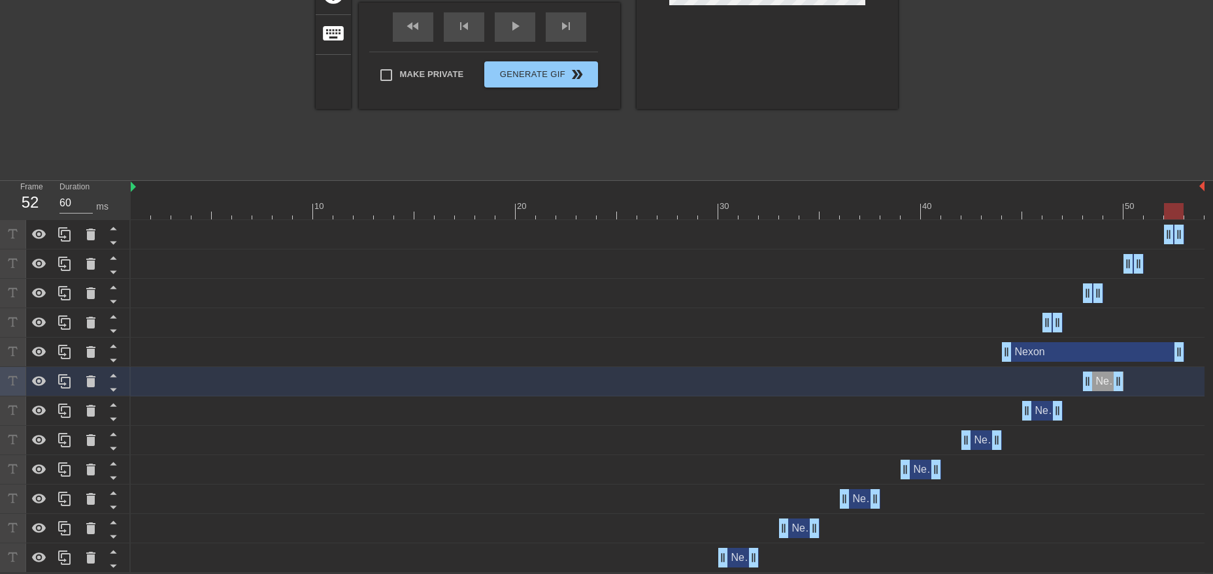
click at [1177, 349] on div "Nexon drag_handle drag_handle" at bounding box center [1093, 352] width 182 height 20
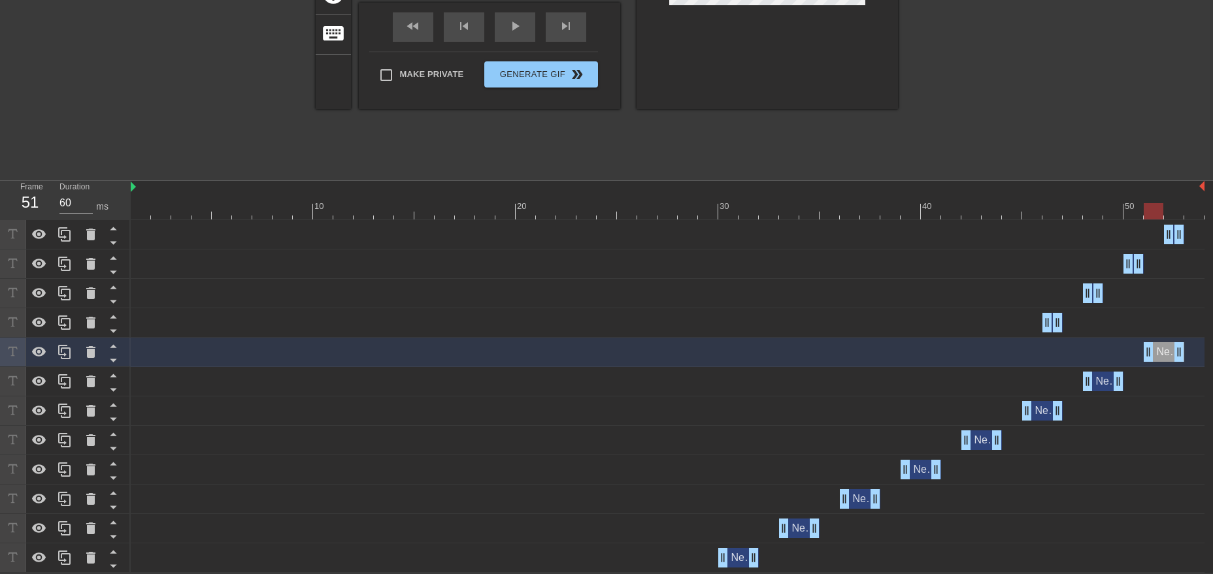
drag, startPoint x: 1009, startPoint y: 357, endPoint x: 1152, endPoint y: 351, distance: 142.5
click at [1152, 351] on div "Nexon drag_handle drag_handle" at bounding box center [1163, 352] width 41 height 20
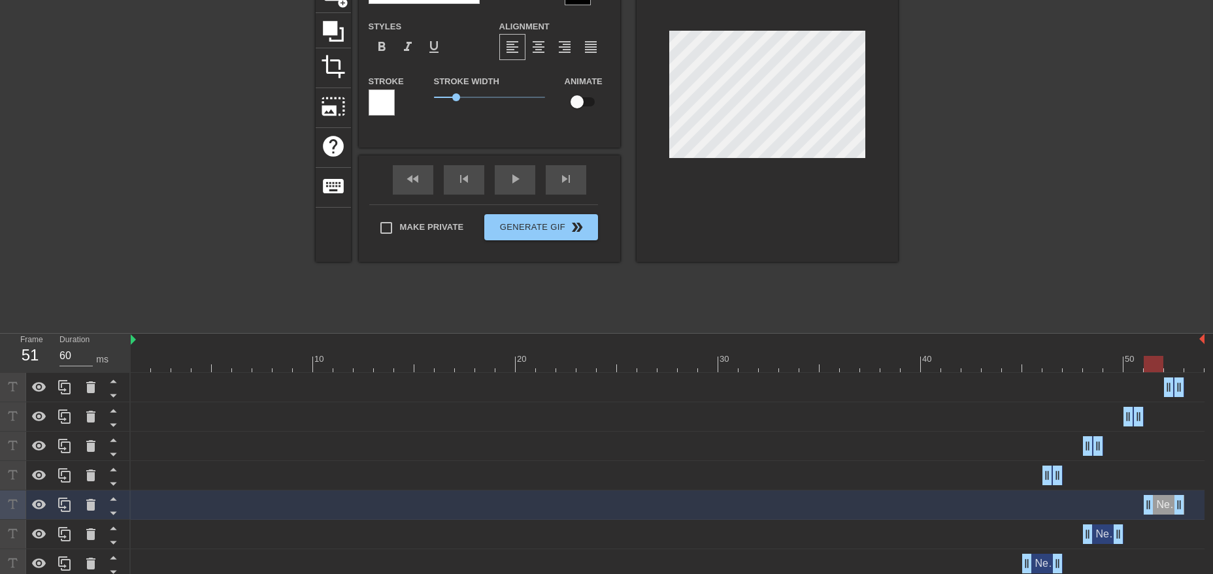
scroll to position [73, 0]
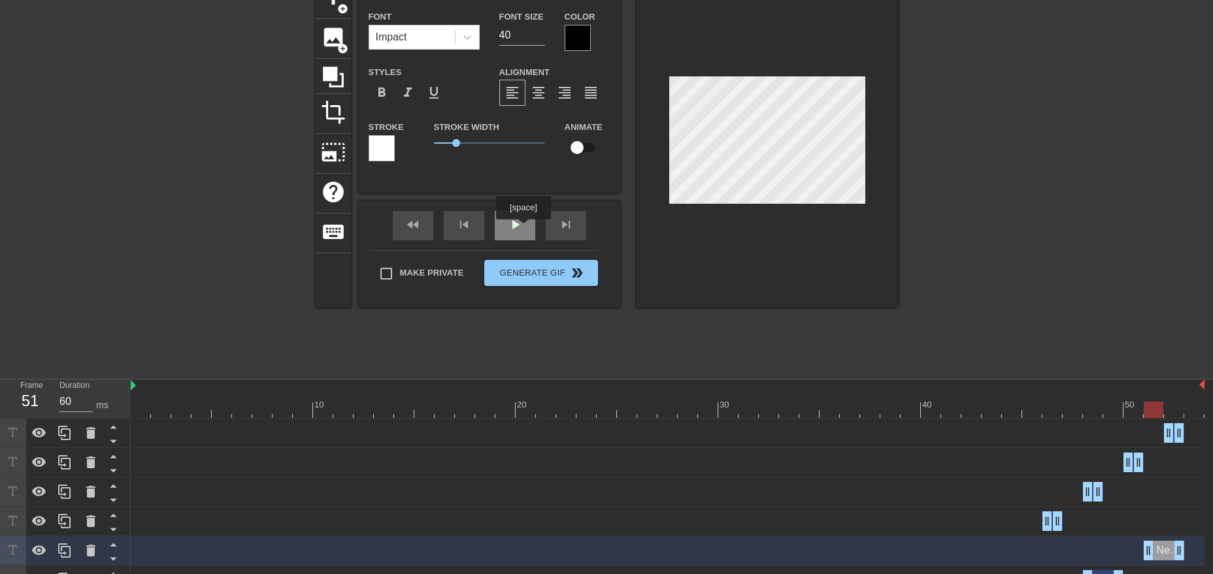
click at [523, 228] on div "play_arrow" at bounding box center [515, 225] width 41 height 29
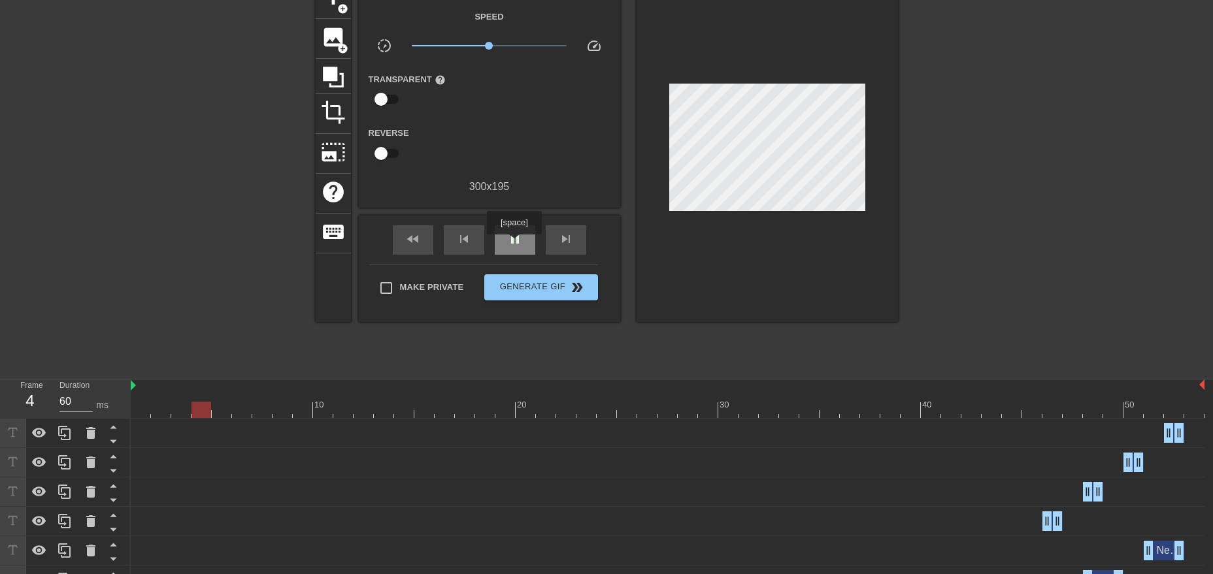
click at [514, 244] on span "pause" at bounding box center [515, 239] width 16 height 16
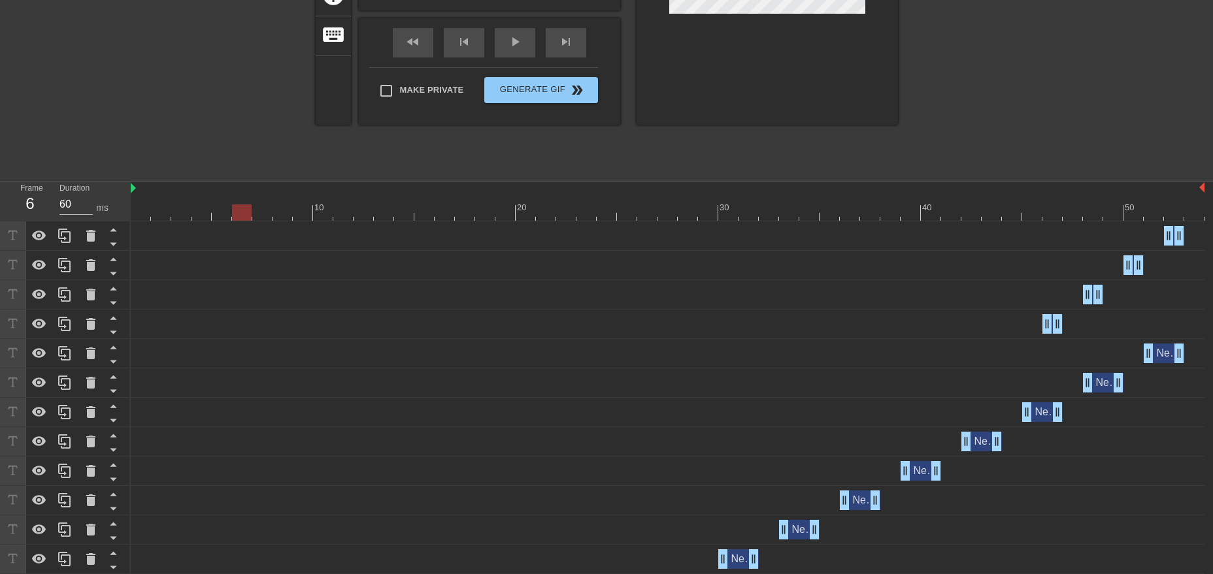
scroll to position [272, 0]
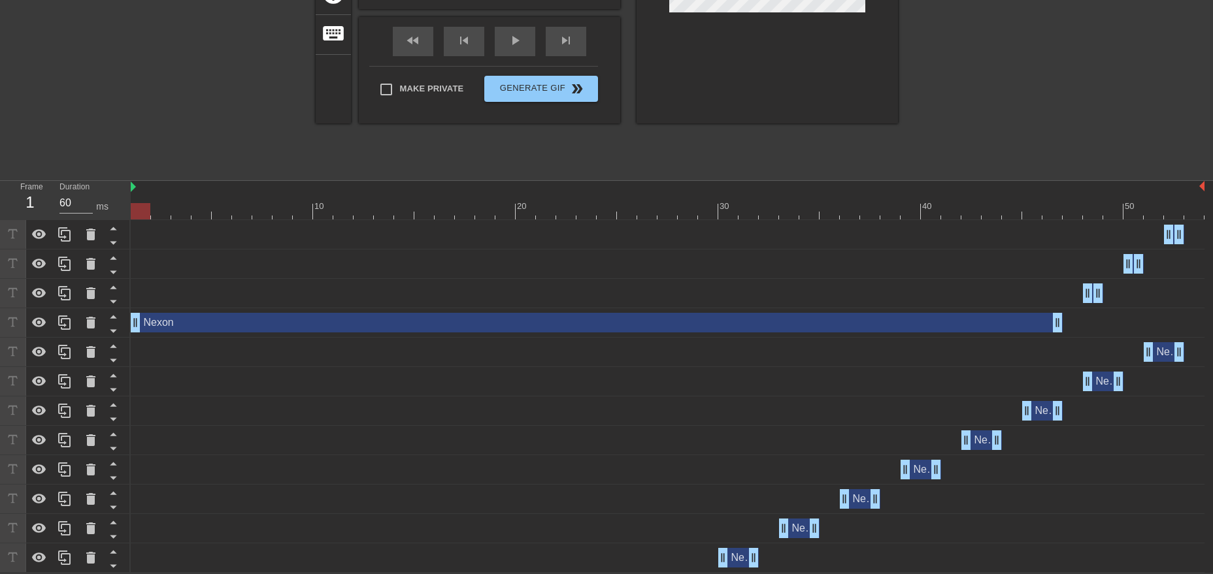
drag, startPoint x: 1051, startPoint y: 321, endPoint x: 130, endPoint y: 325, distance: 920.5
click at [130, 325] on div "Frame 1 Duration 60 ms 10 20 30 40 50 Nexon drag_handle drag_handle Nexon drag_…" at bounding box center [606, 377] width 1213 height 392
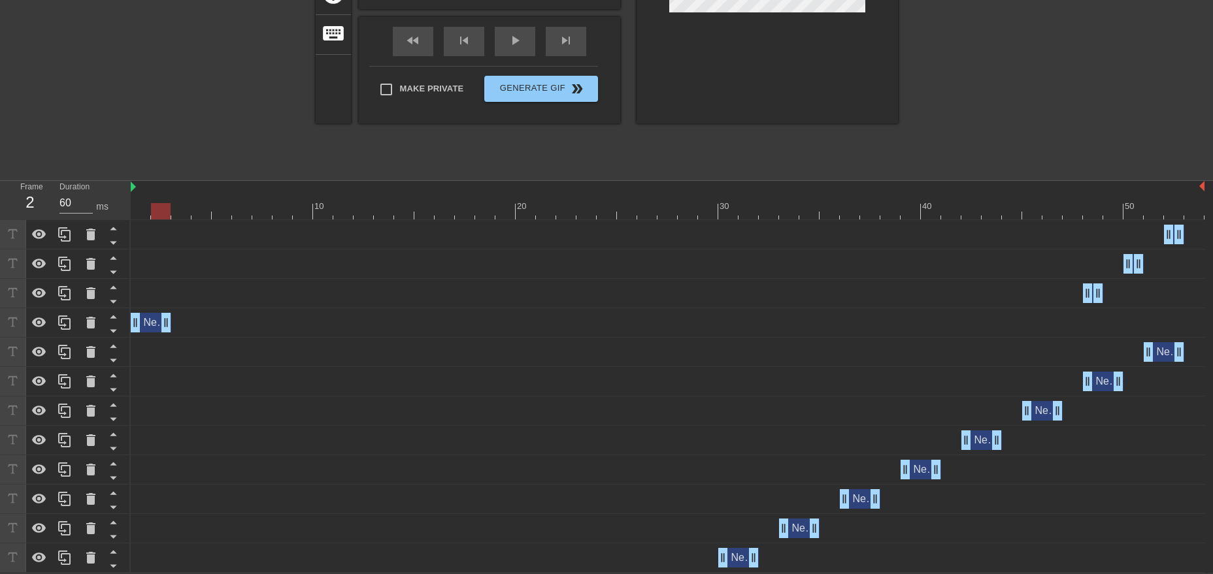
drag, startPoint x: 1059, startPoint y: 315, endPoint x: 165, endPoint y: 327, distance: 894.5
click at [165, 327] on div "Nexon drag_handle drag_handle" at bounding box center [151, 323] width 41 height 20
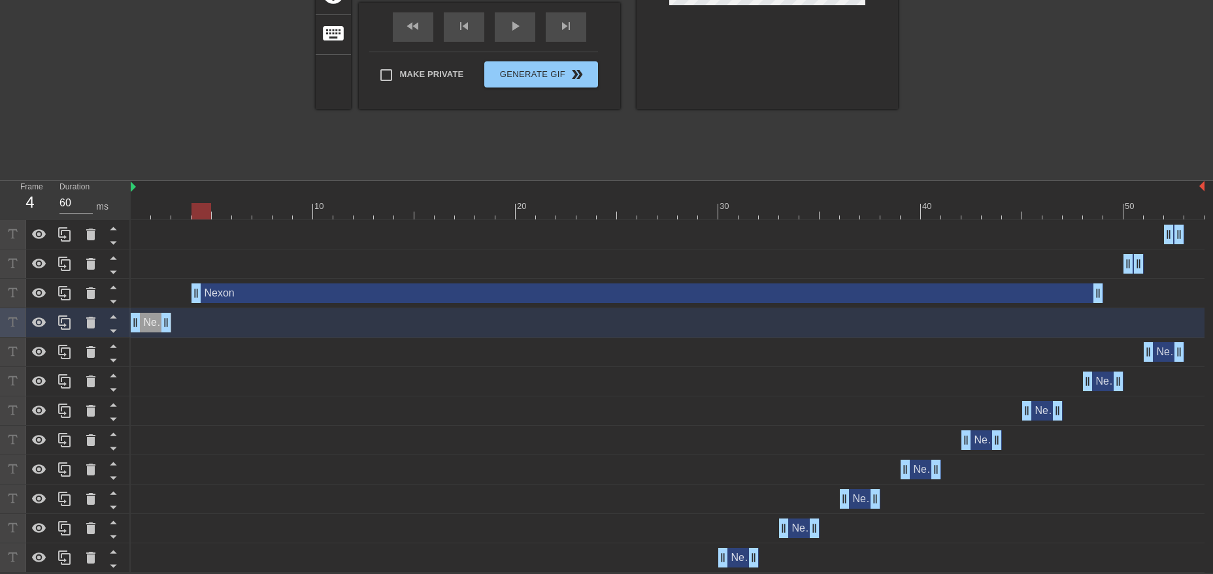
drag, startPoint x: 1085, startPoint y: 288, endPoint x: 189, endPoint y: 303, distance: 895.8
click at [189, 303] on div "Nexon drag_handle drag_handle" at bounding box center [667, 293] width 1073 height 29
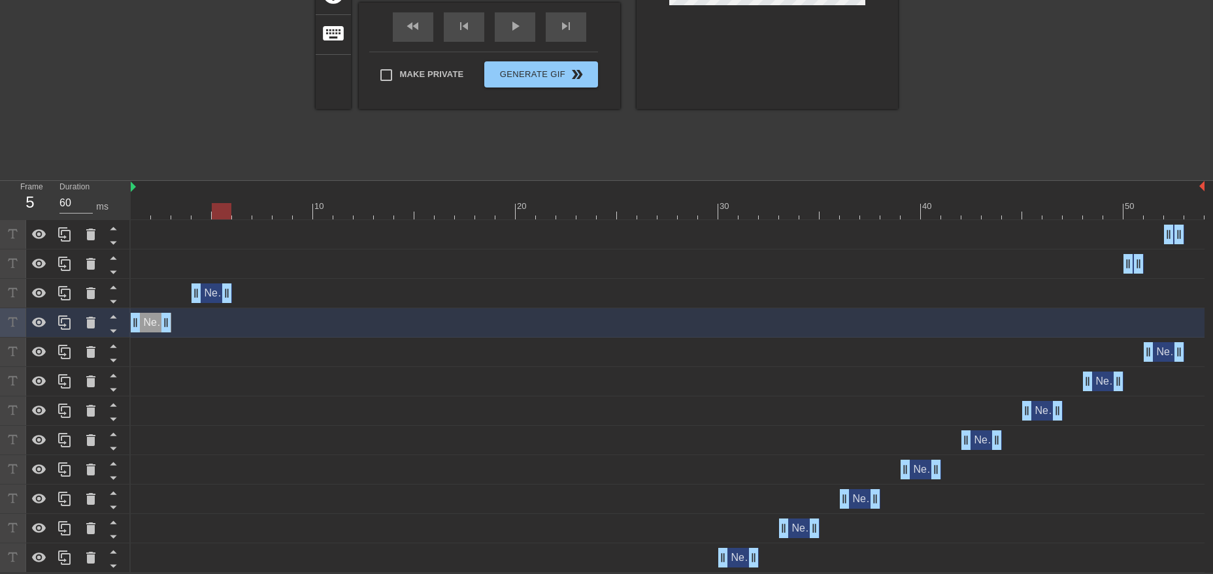
drag, startPoint x: 1096, startPoint y: 291, endPoint x: 223, endPoint y: 279, distance: 872.9
click at [223, 279] on div "Nexon drag_handle drag_handle" at bounding box center [667, 293] width 1073 height 29
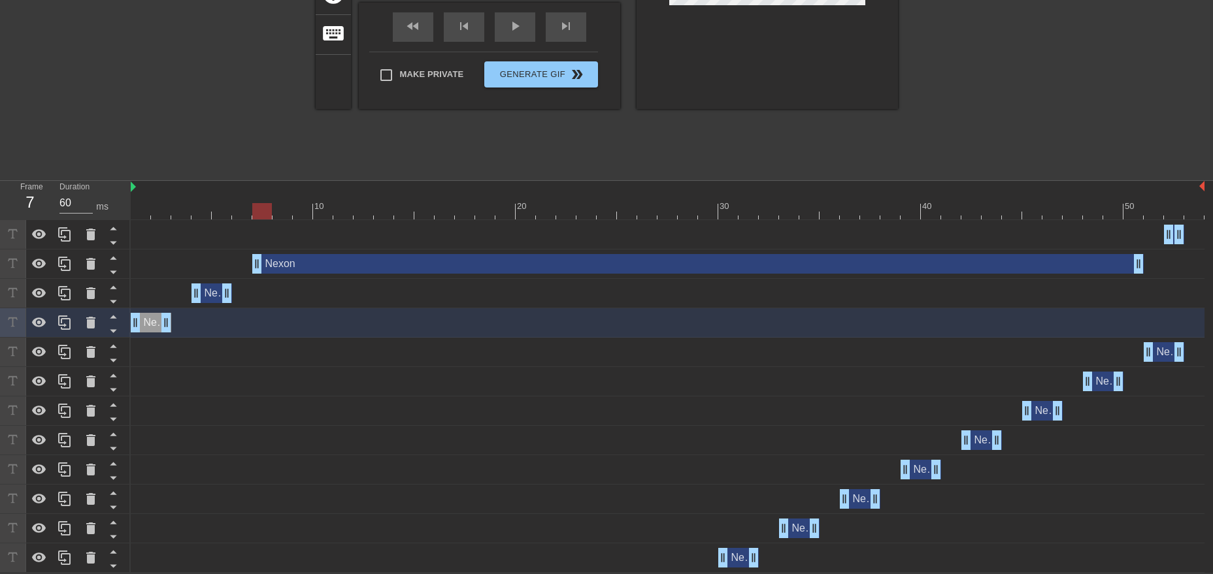
drag, startPoint x: 1129, startPoint y: 265, endPoint x: 249, endPoint y: 282, distance: 880.2
click at [249, 282] on div "Nexon drag_handle drag_handle Nexon drag_handle drag_handle Nexon drag_handle d…" at bounding box center [672, 396] width 1082 height 353
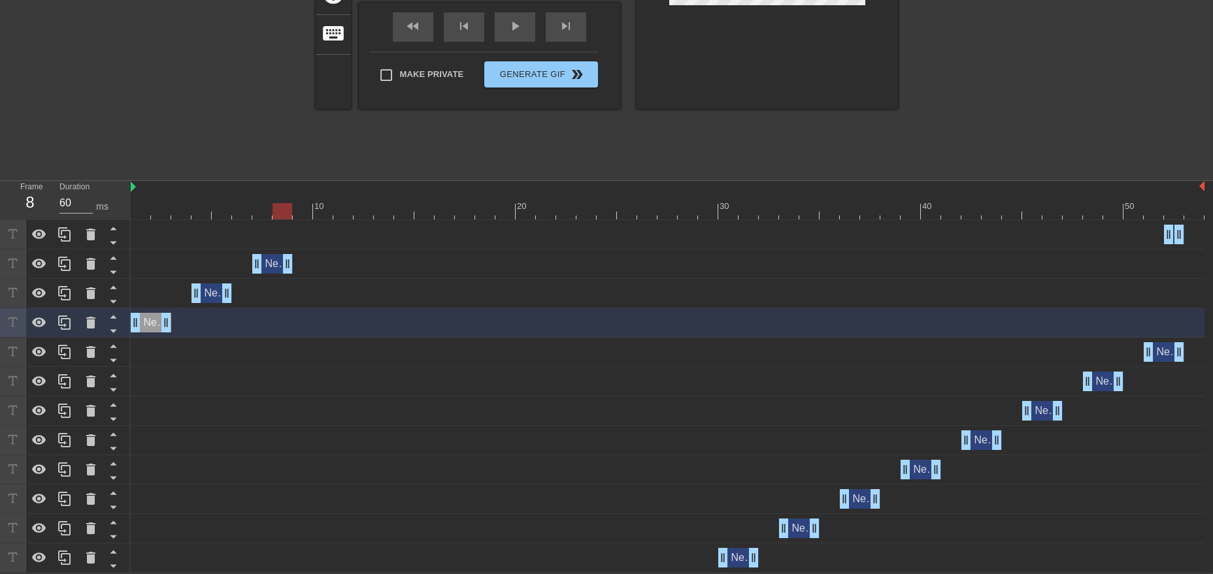
drag, startPoint x: 1136, startPoint y: 258, endPoint x: 290, endPoint y: 280, distance: 846.3
click at [290, 280] on div "Nexon drag_handle drag_handle Nexon drag_handle drag_handle Nexon drag_handle d…" at bounding box center [672, 396] width 1082 height 353
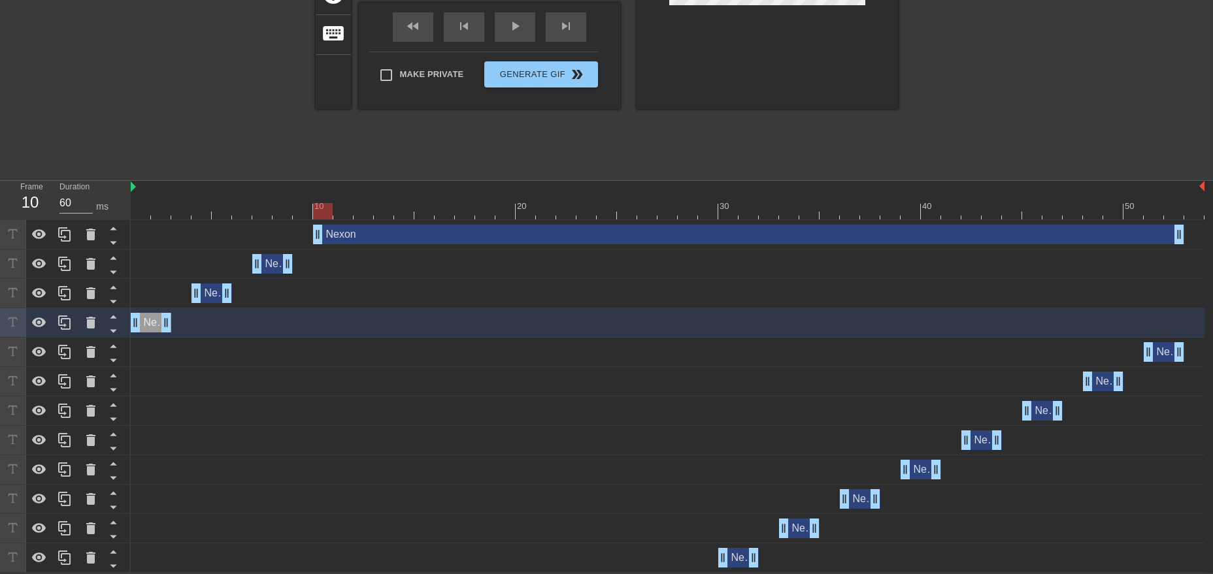
drag, startPoint x: 1167, startPoint y: 226, endPoint x: 315, endPoint y: 244, distance: 852.8
click at [315, 244] on div "Nexon drag_handle drag_handle" at bounding box center [667, 234] width 1073 height 29
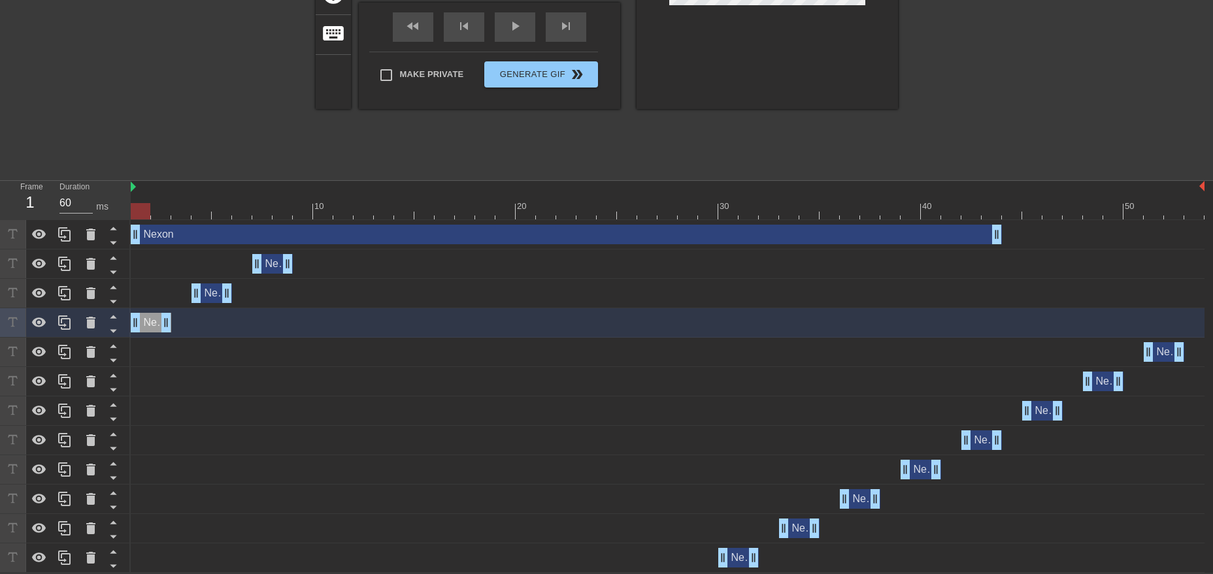
drag, startPoint x: 1171, startPoint y: 240, endPoint x: 640, endPoint y: 242, distance: 531.2
click at [640, 242] on div "Nexon drag_handle drag_handle" at bounding box center [566, 235] width 871 height 20
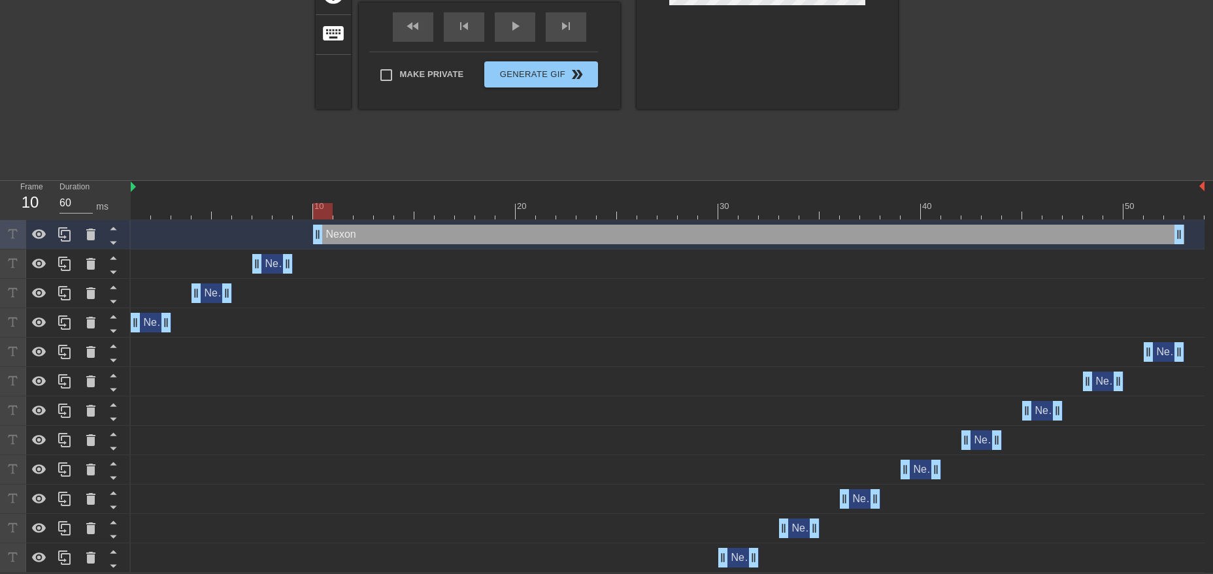
drag, startPoint x: 605, startPoint y: 240, endPoint x: 781, endPoint y: 241, distance: 176.4
click at [781, 241] on div "Nexon drag_handle drag_handle" at bounding box center [748, 235] width 871 height 20
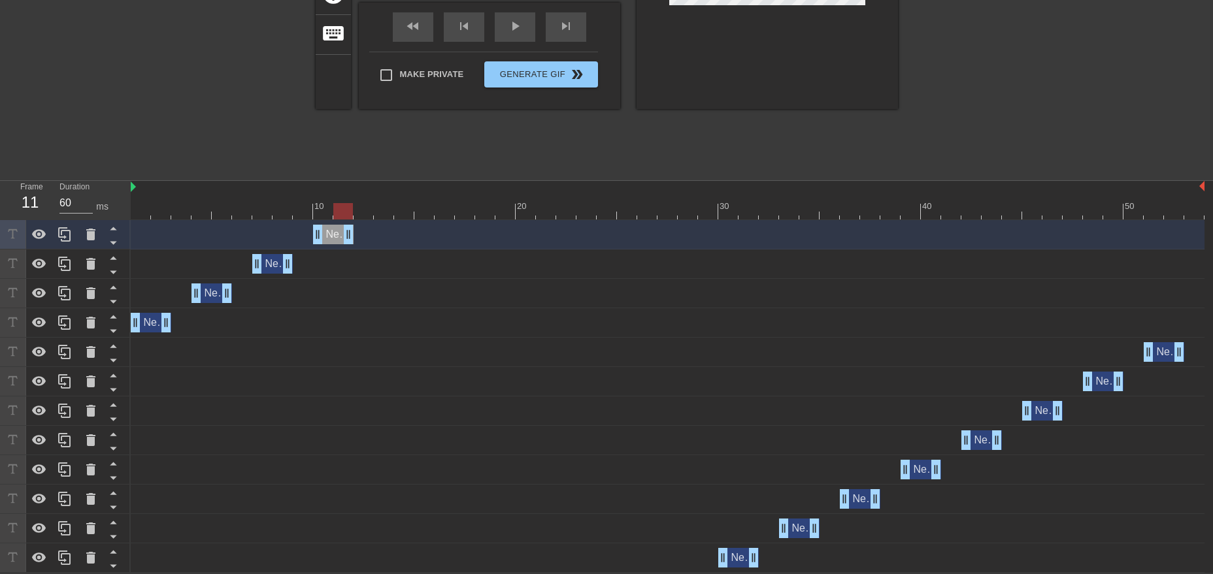
drag, startPoint x: 1179, startPoint y: 235, endPoint x: 351, endPoint y: 242, distance: 827.8
click at [351, 242] on div "Nexon drag_handle drag_handle" at bounding box center [333, 235] width 41 height 20
click at [68, 230] on icon at bounding box center [65, 235] width 16 height 16
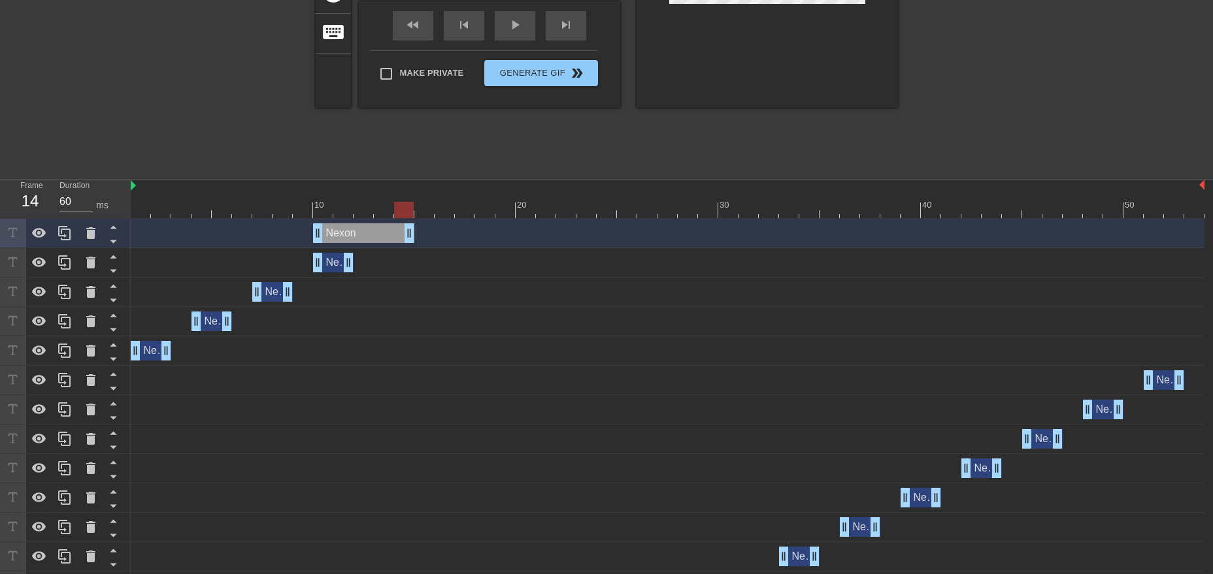
drag, startPoint x: 347, startPoint y: 229, endPoint x: 405, endPoint y: 229, distance: 58.1
click at [405, 229] on div "Nexon drag_handle drag_handle" at bounding box center [363, 233] width 101 height 20
drag, startPoint x: 313, startPoint y: 232, endPoint x: 375, endPoint y: 232, distance: 62.1
click at [375, 232] on div "Nexon drag_handle drag_handle" at bounding box center [394, 233] width 41 height 20
click at [66, 238] on icon at bounding box center [65, 233] width 16 height 16
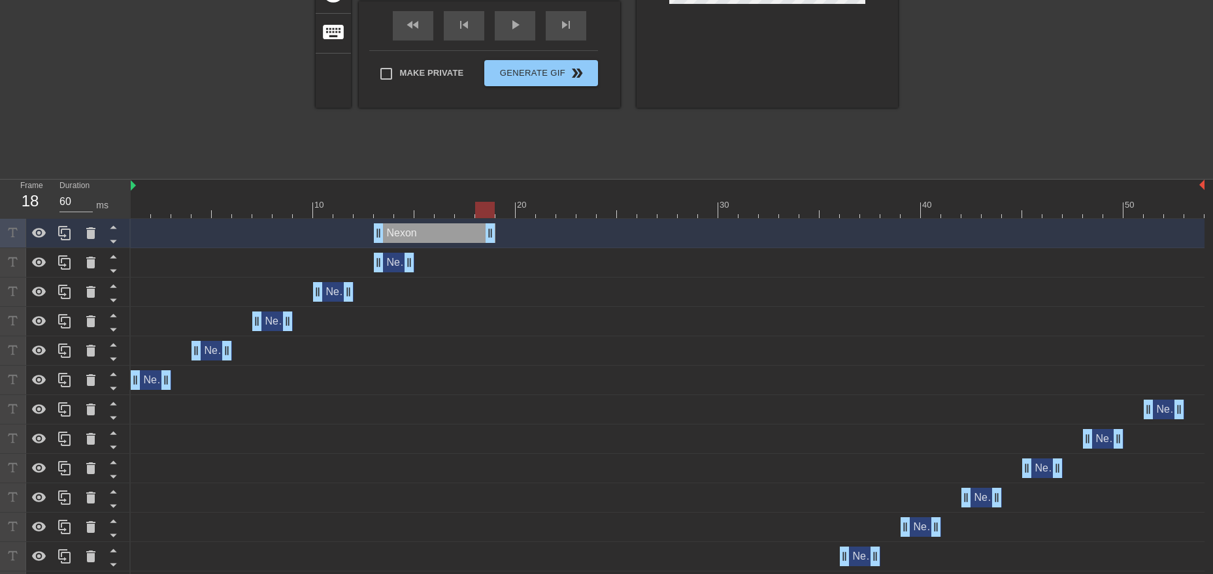
drag, startPoint x: 408, startPoint y: 233, endPoint x: 480, endPoint y: 232, distance: 71.9
click at [480, 232] on div "Nexon drag_handle drag_handle" at bounding box center [435, 233] width 122 height 20
drag, startPoint x: 378, startPoint y: 236, endPoint x: 438, endPoint y: 238, distance: 59.5
click at [438, 238] on div "Nexon drag_handle drag_handle" at bounding box center [464, 233] width 61 height 20
drag, startPoint x: 485, startPoint y: 237, endPoint x: 459, endPoint y: 238, distance: 26.2
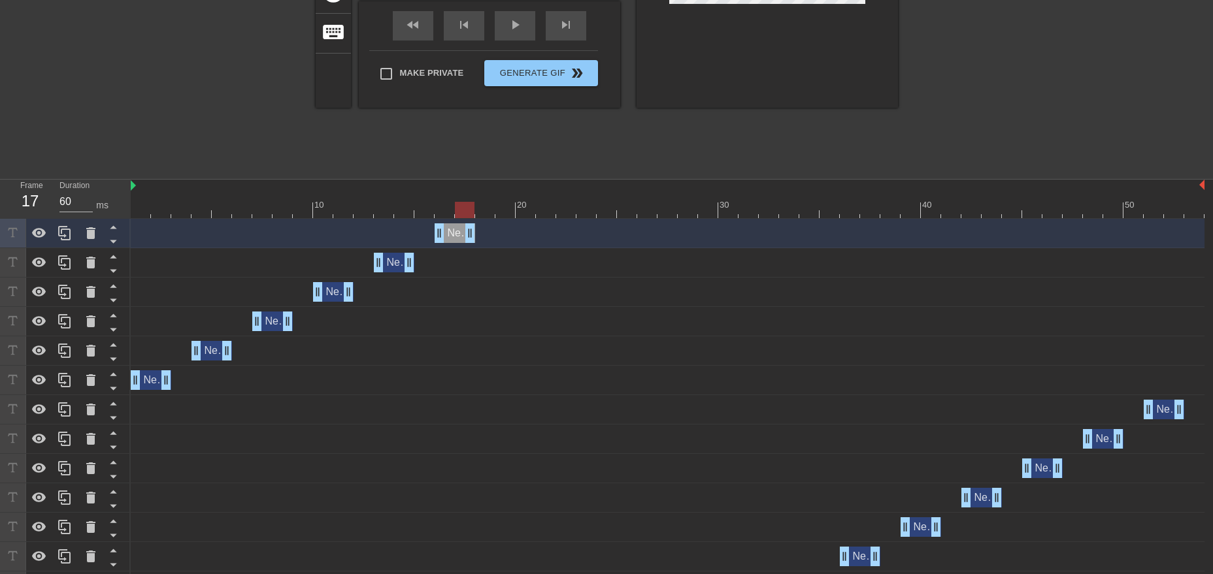
click at [459, 238] on div "Nexon drag_handle drag_handle" at bounding box center [454, 233] width 41 height 20
click at [62, 229] on icon at bounding box center [65, 233] width 16 height 16
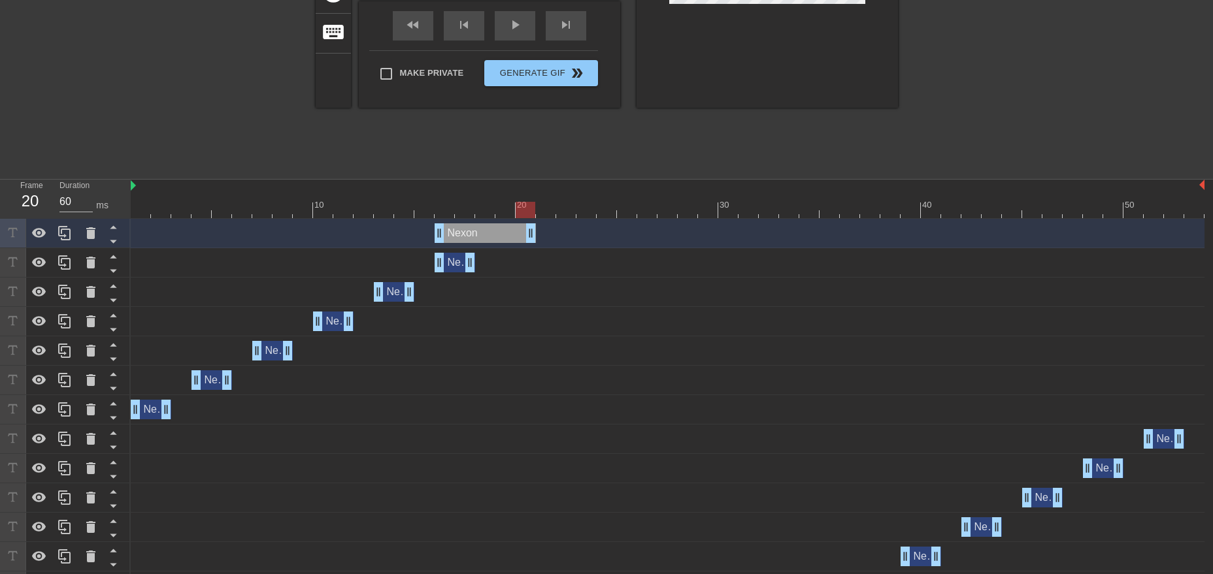
drag, startPoint x: 469, startPoint y: 232, endPoint x: 523, endPoint y: 232, distance: 53.6
click at [523, 232] on div "Nexon drag_handle drag_handle" at bounding box center [484, 233] width 101 height 20
drag, startPoint x: 438, startPoint y: 231, endPoint x: 495, endPoint y: 234, distance: 56.9
click at [495, 234] on div "Nexon drag_handle drag_handle" at bounding box center [667, 233] width 1073 height 20
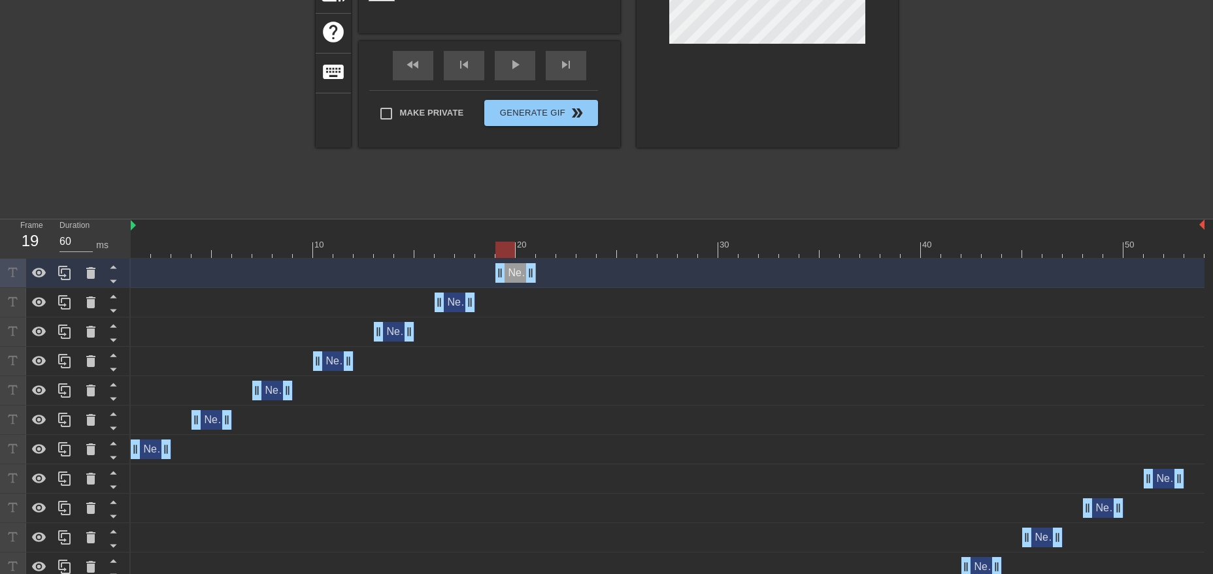
scroll to position [227, 0]
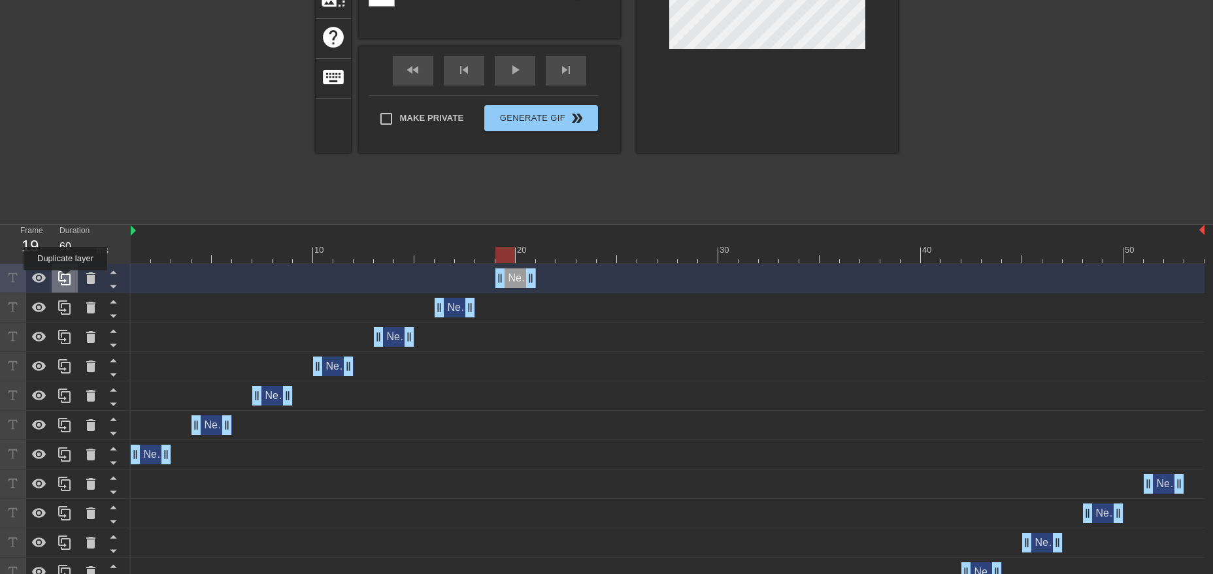
click at [65, 280] on icon at bounding box center [65, 278] width 16 height 16
click at [65, 280] on div at bounding box center [65, 484] width 131 height 441
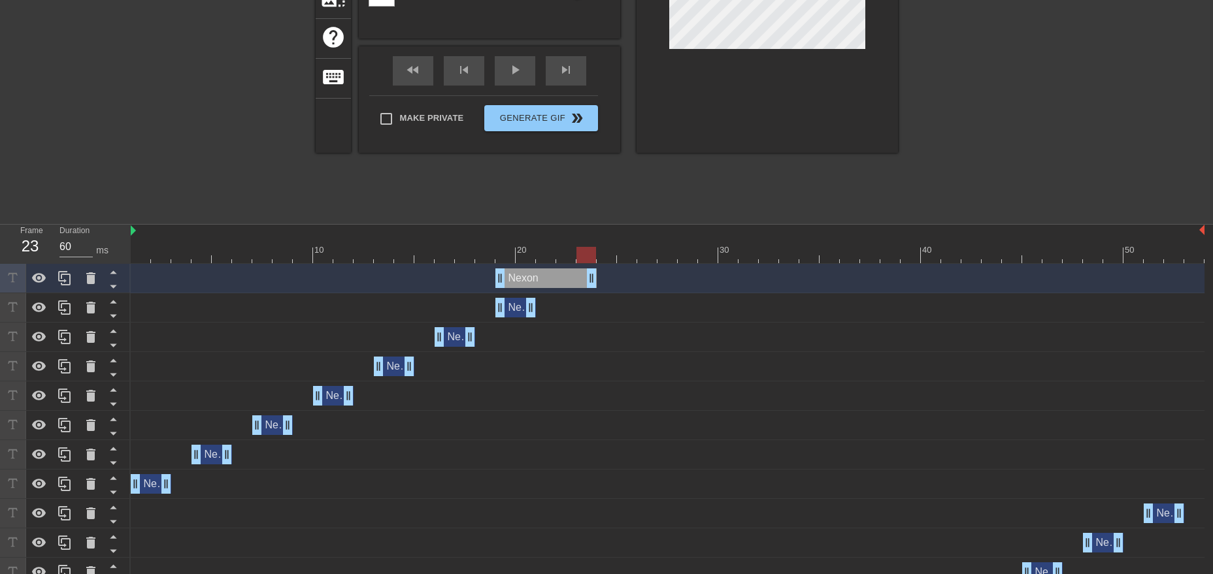
drag, startPoint x: 530, startPoint y: 280, endPoint x: 584, endPoint y: 278, distance: 53.6
click at [584, 278] on div "Nexon drag_handle drag_handle" at bounding box center [545, 279] width 101 height 20
drag, startPoint x: 497, startPoint y: 281, endPoint x: 559, endPoint y: 281, distance: 62.1
click at [559, 281] on div "Nexon drag_handle drag_handle" at bounding box center [576, 279] width 41 height 20
click at [63, 280] on icon at bounding box center [65, 278] width 16 height 16
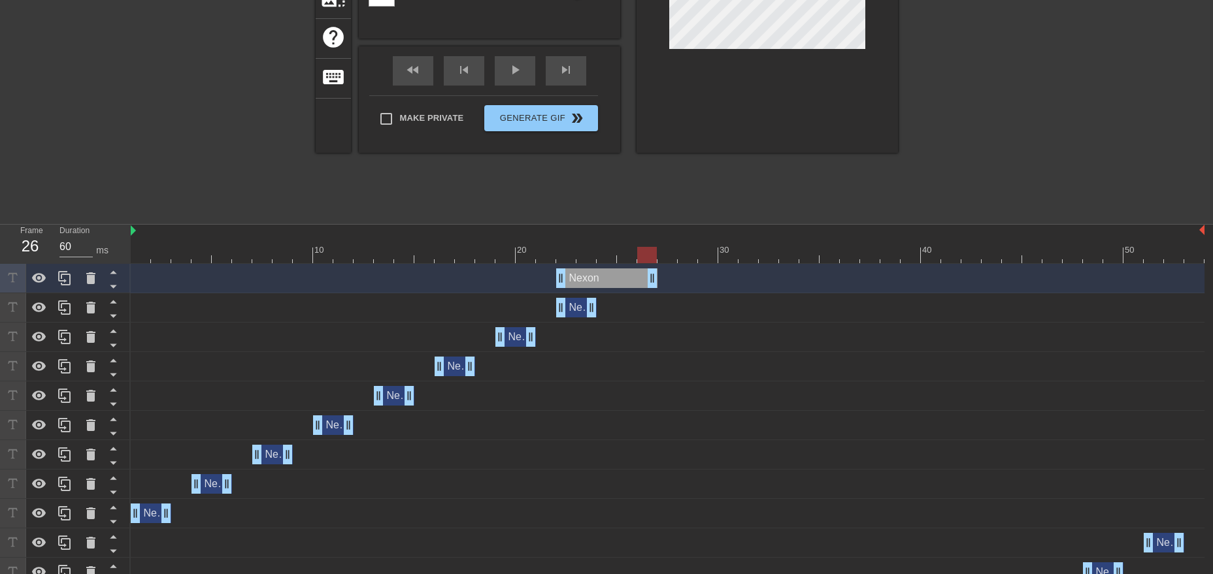
drag, startPoint x: 593, startPoint y: 276, endPoint x: 649, endPoint y: 276, distance: 56.2
click at [649, 276] on div "Nexon drag_handle drag_handle" at bounding box center [606, 279] width 101 height 20
drag, startPoint x: 561, startPoint y: 282, endPoint x: 623, endPoint y: 280, distance: 62.1
click at [623, 280] on div "Nexon drag_handle drag_handle" at bounding box center [637, 279] width 41 height 20
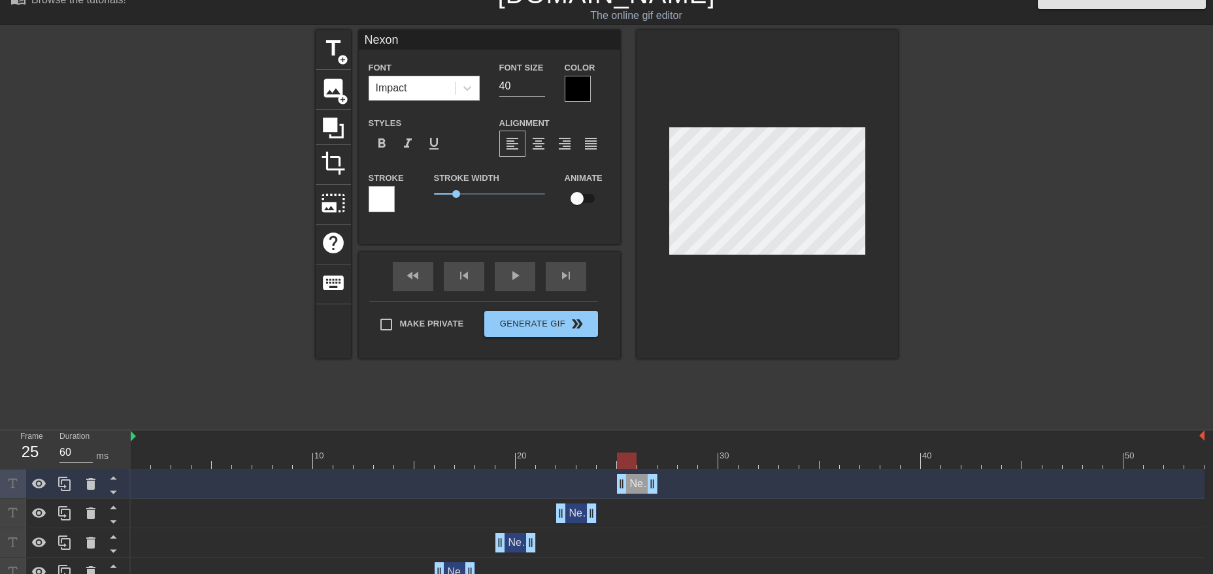
scroll to position [0, 0]
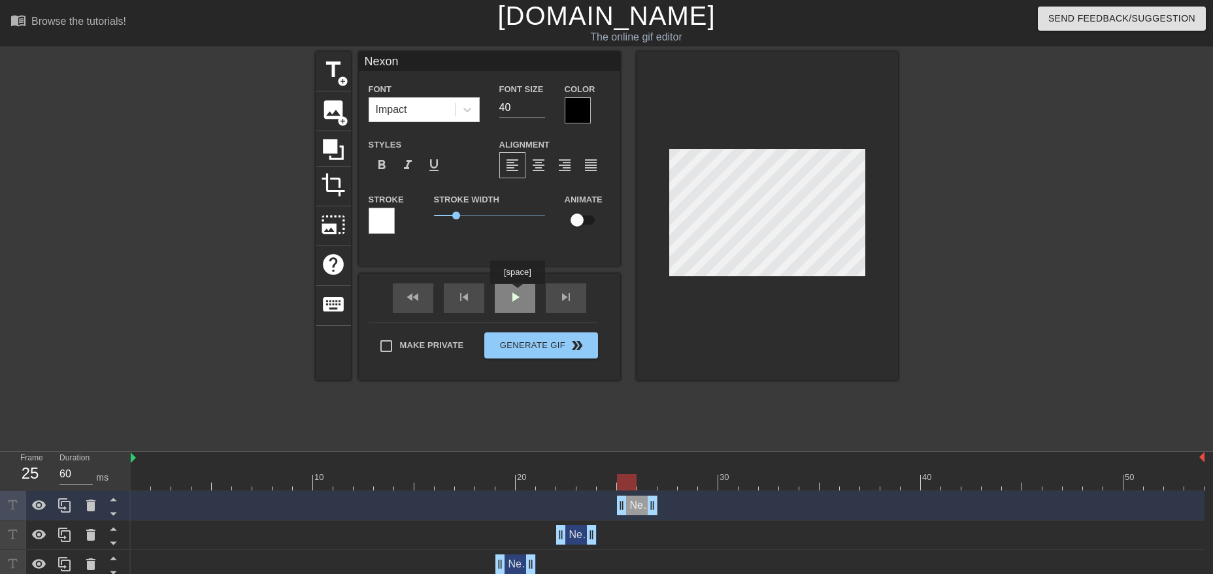
click at [517, 293] on div "fast_rewind skip_previous play_arrow skip_next" at bounding box center [489, 298] width 213 height 49
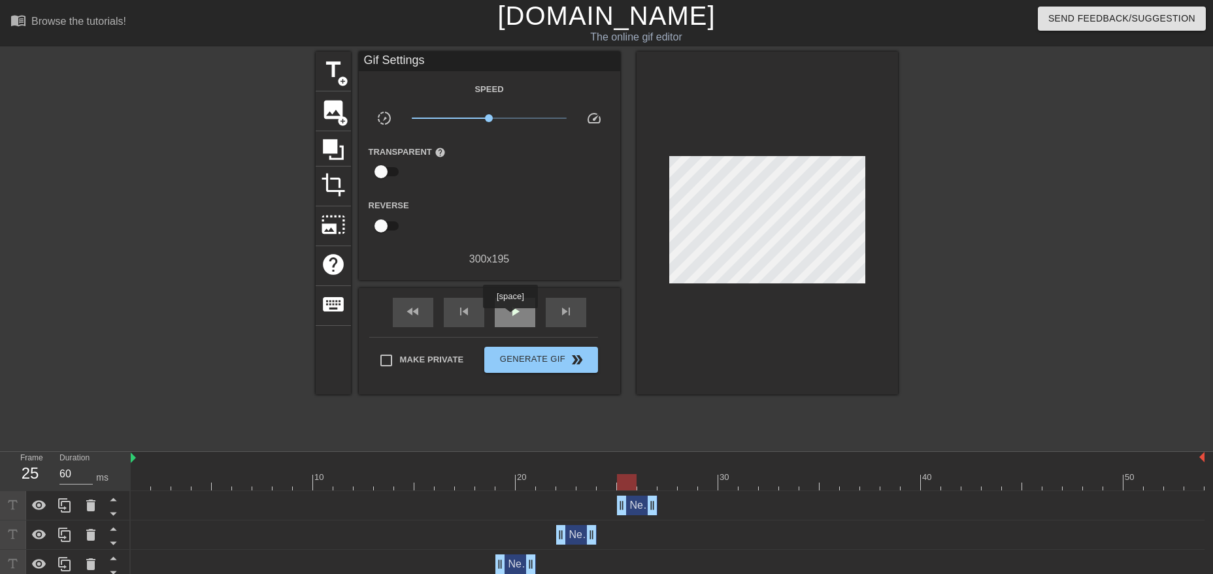
click at [510, 318] on span "play_arrow" at bounding box center [515, 312] width 16 height 16
click at [512, 319] on div "pause" at bounding box center [515, 312] width 41 height 29
click at [513, 308] on span "play_arrow" at bounding box center [515, 312] width 16 height 16
type input "60"
click at [518, 315] on span "pause" at bounding box center [515, 312] width 16 height 16
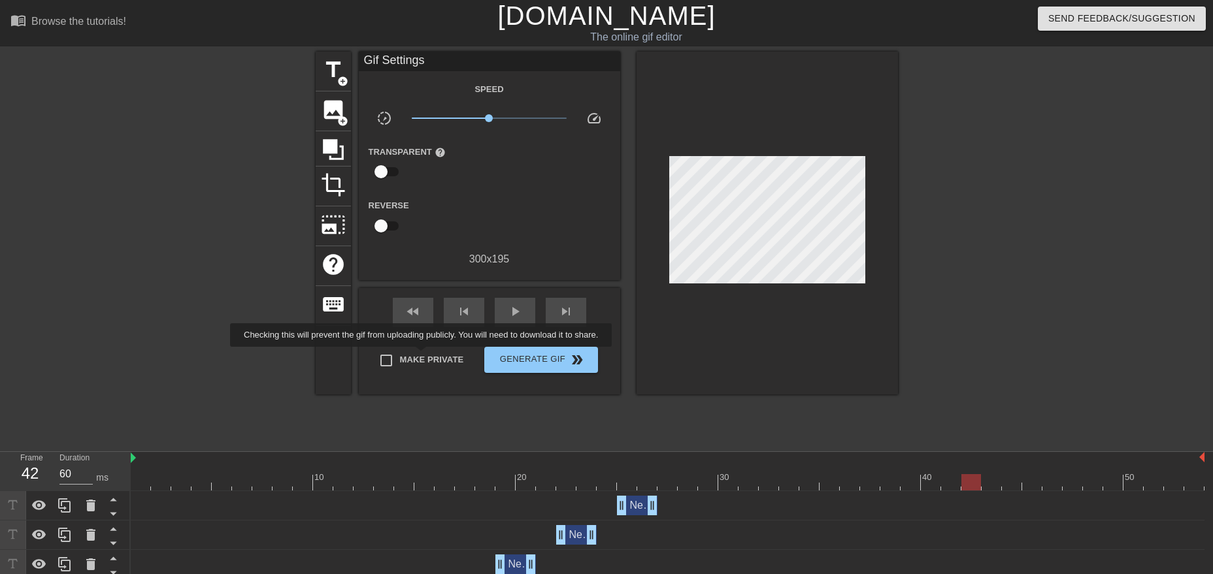
click at [422, 356] on span "Make Private" at bounding box center [432, 359] width 64 height 13
click at [400, 356] on input "Make Private" at bounding box center [385, 360] width 27 height 27
checkbox input "true"
click at [545, 361] on span "Generate Gif double_arrow" at bounding box center [540, 360] width 103 height 16
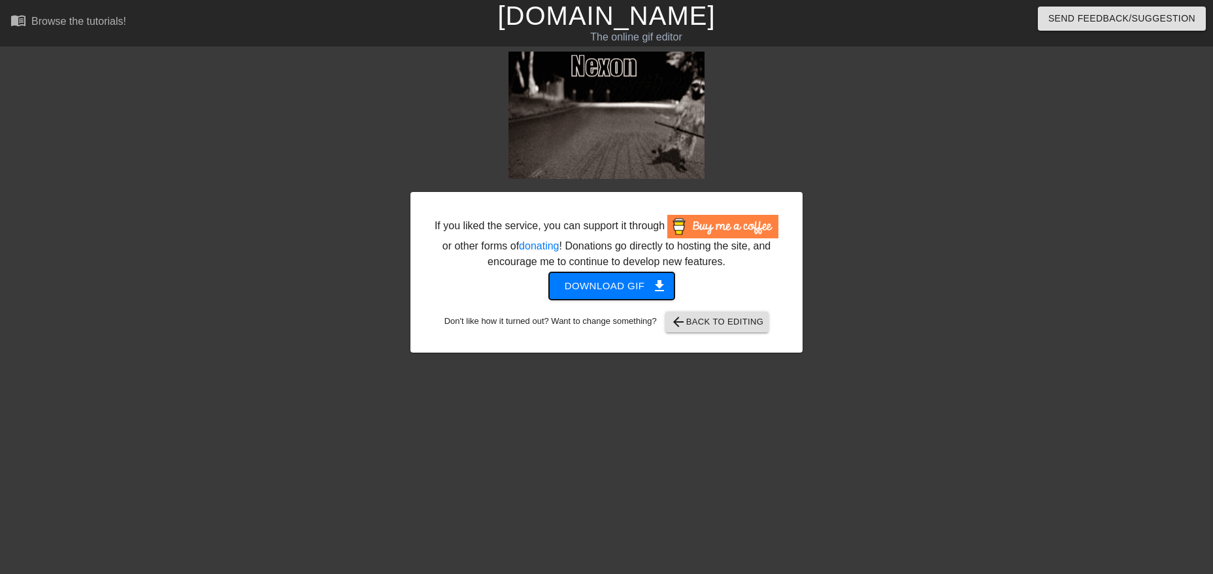
click at [630, 285] on span "Download gif get_app" at bounding box center [611, 286] width 95 height 17
